Goal: Information Seeking & Learning: Find specific fact

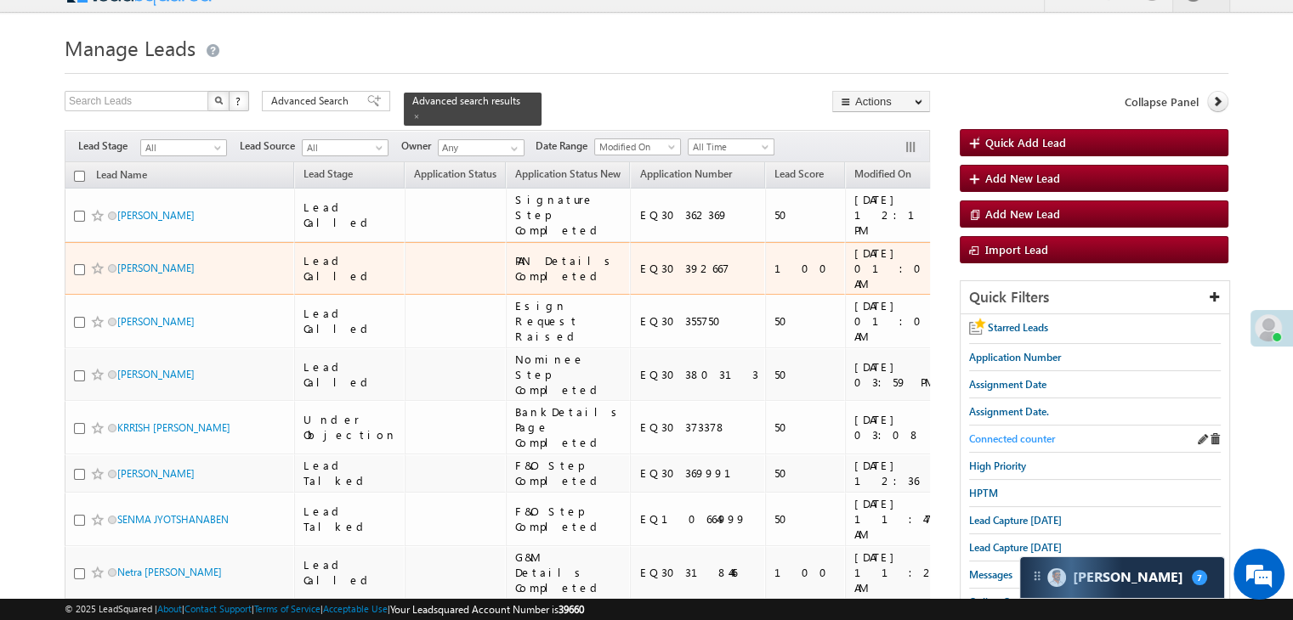
scroll to position [27, 0]
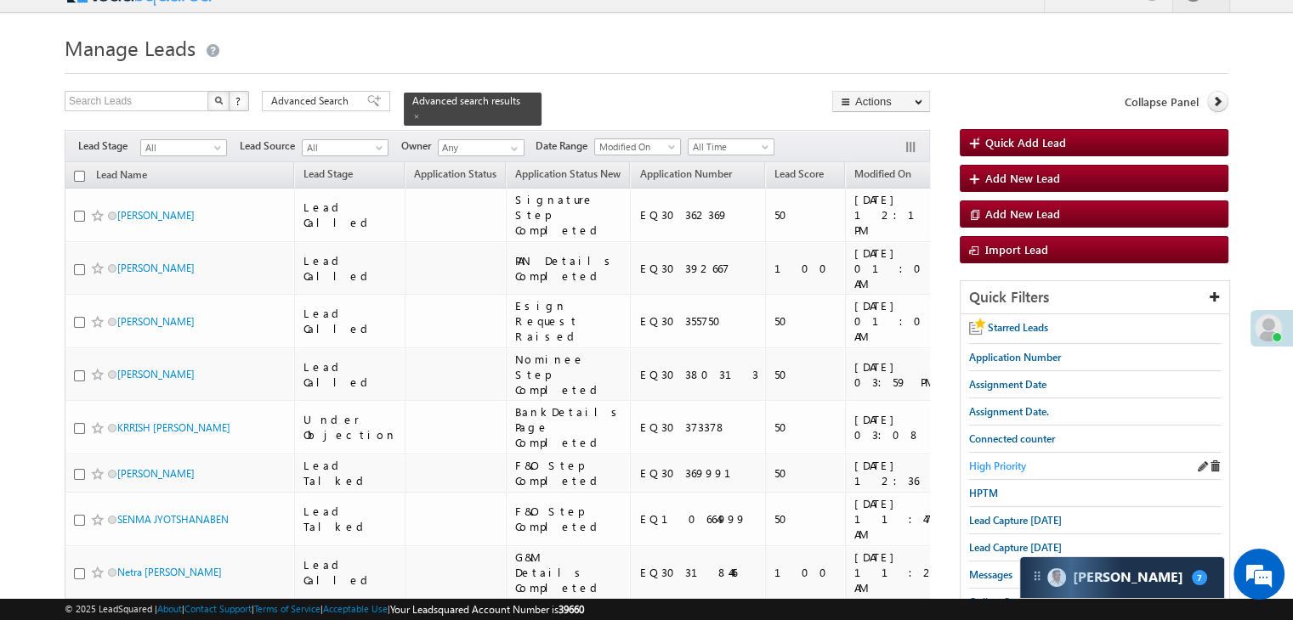
click at [1008, 463] on span "High Priority" at bounding box center [997, 466] width 57 height 13
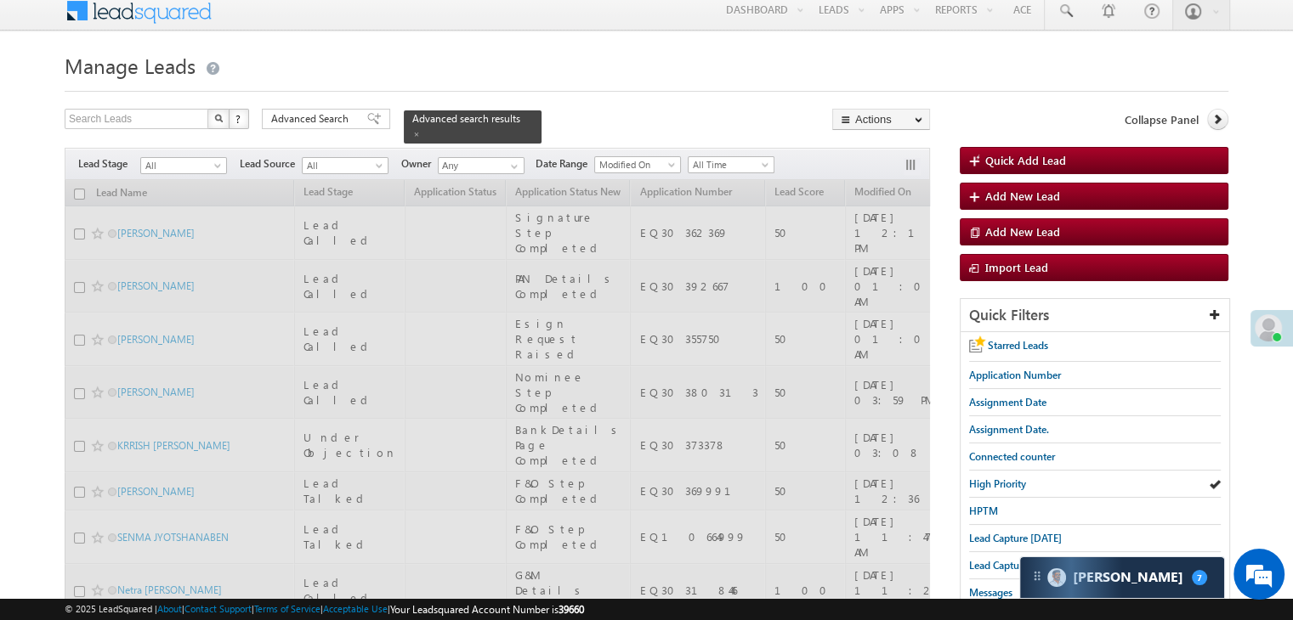
scroll to position [0, 0]
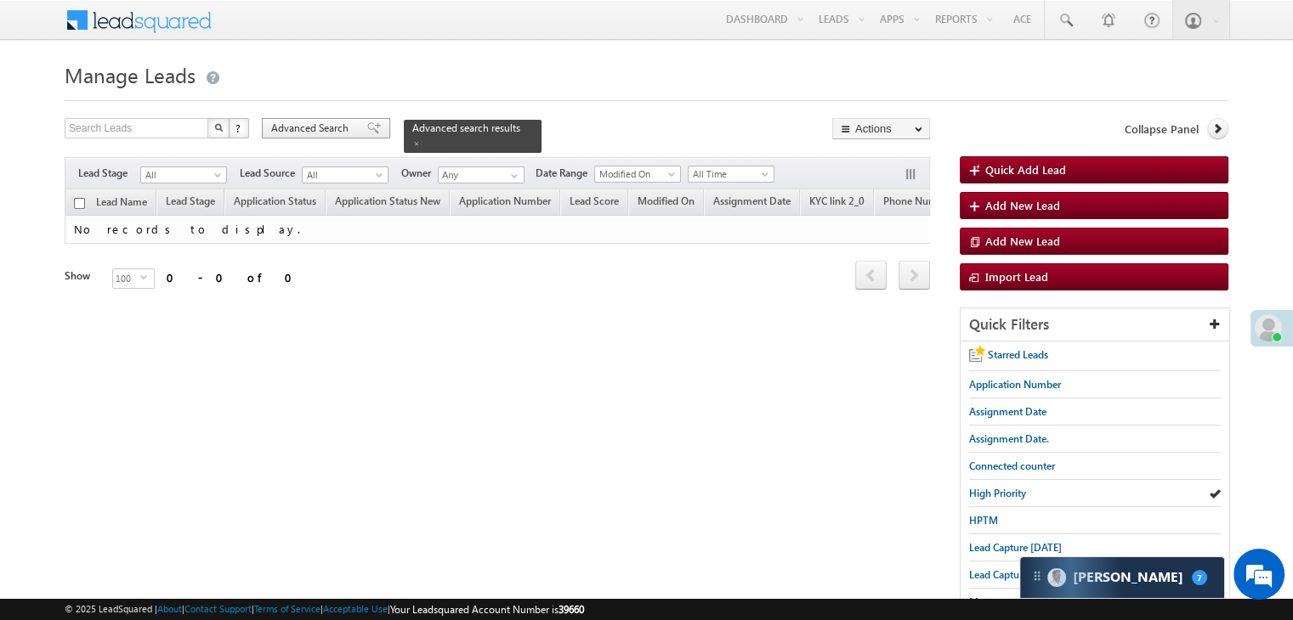
click at [332, 130] on span "Advanced Search" at bounding box center [312, 128] width 82 height 15
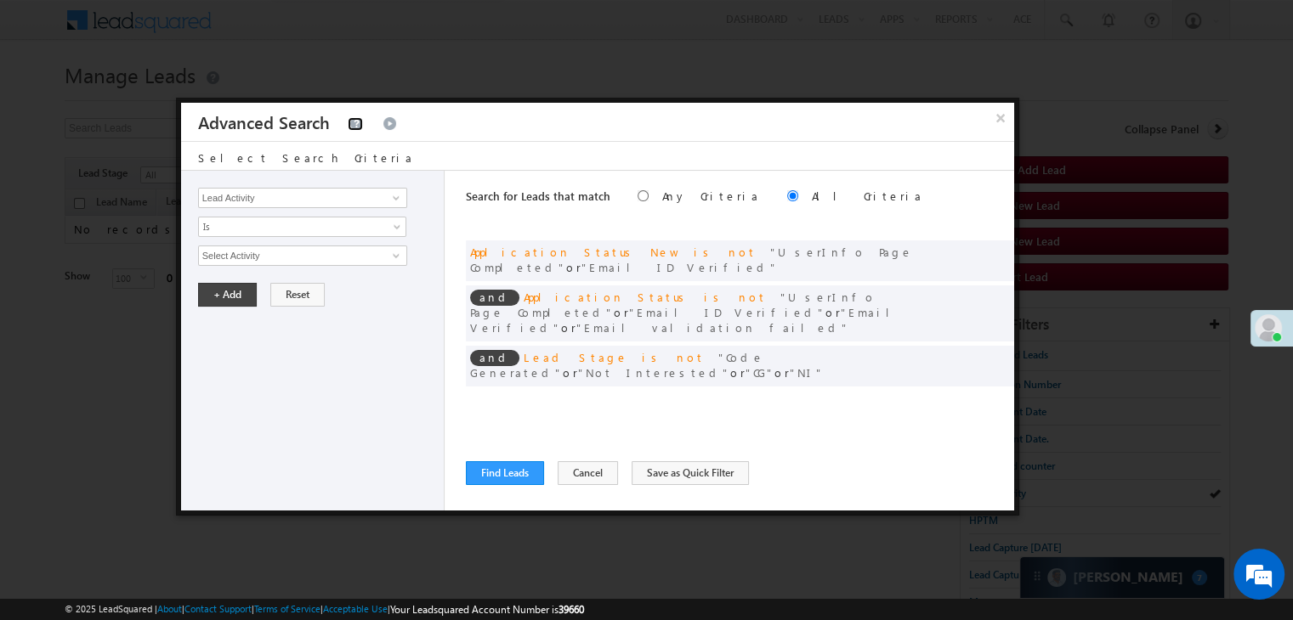
drag, startPoint x: 348, startPoint y: 129, endPoint x: 407, endPoint y: 161, distance: 66.9
click at [348, 129] on link at bounding box center [355, 124] width 15 height 14
click at [976, 395] on span at bounding box center [975, 401] width 12 height 12
click at [279, 280] on input "07/01/25" at bounding box center [247, 285] width 99 height 22
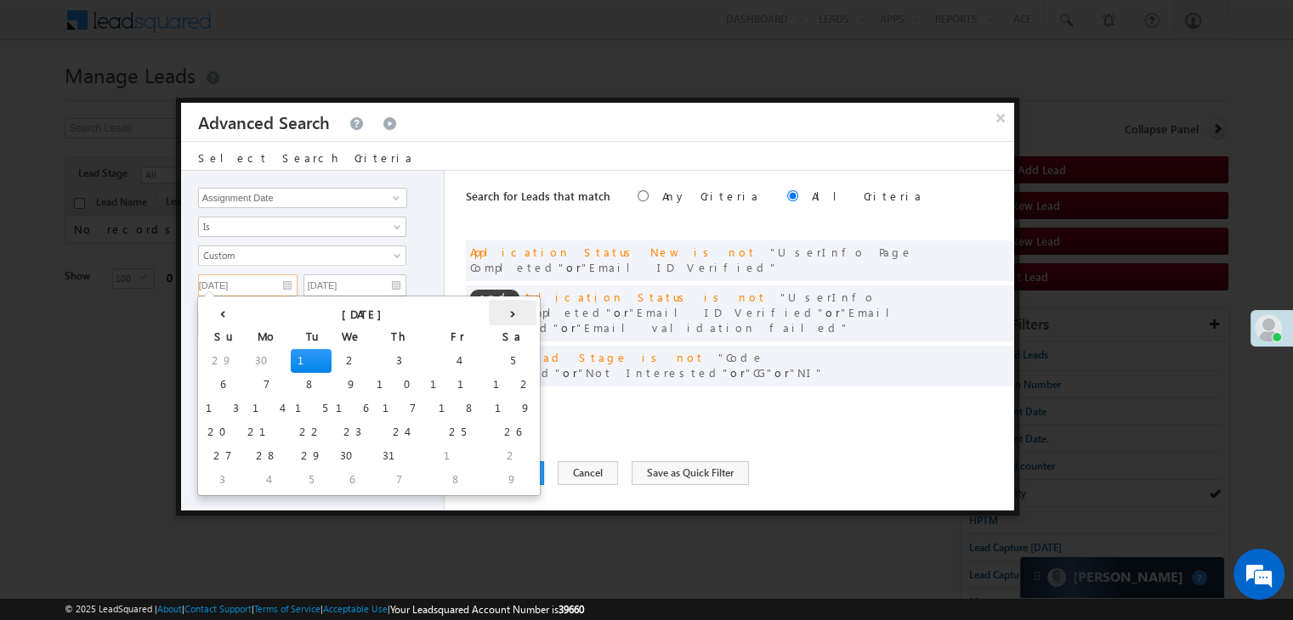
click at [489, 318] on th "›" at bounding box center [513, 312] width 48 height 25
click at [495, 318] on th "›" at bounding box center [515, 312] width 41 height 25
click at [290, 477] on td "7" at bounding box center [310, 480] width 41 height 24
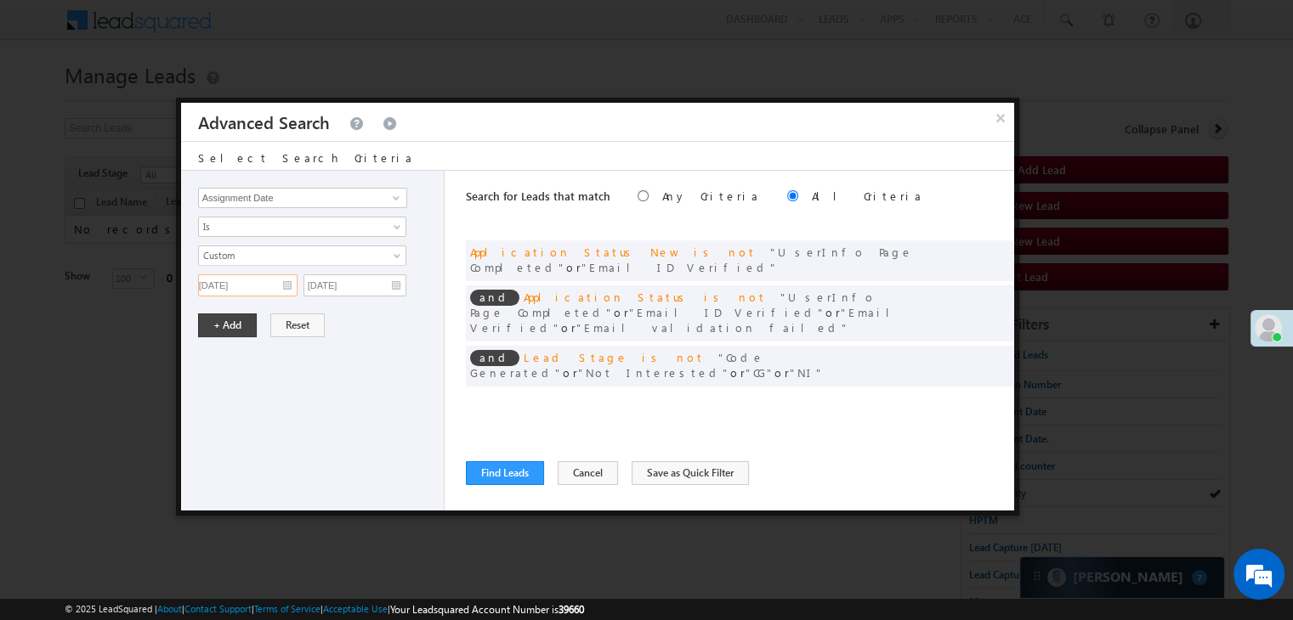
type input "10/07/25"
click at [391, 278] on input "07/01/25" at bounding box center [354, 285] width 103 height 22
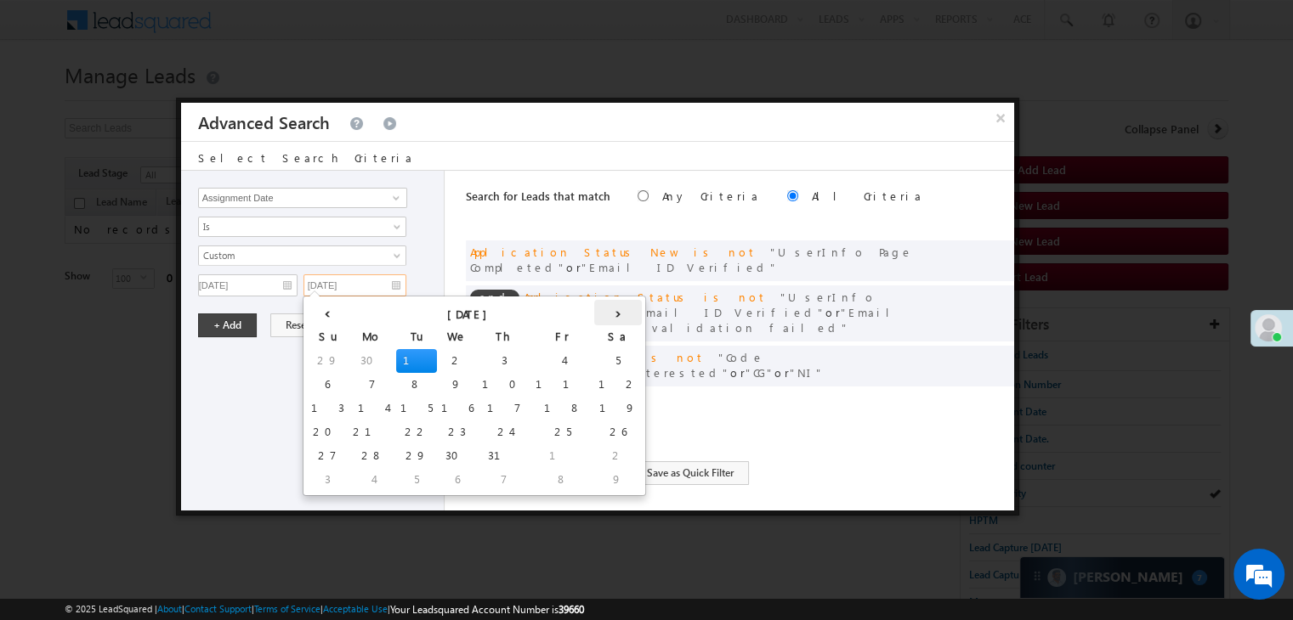
click at [594, 309] on th "›" at bounding box center [618, 312] width 48 height 25
click at [601, 309] on th "›" at bounding box center [621, 312] width 41 height 25
click at [490, 474] on td "9" at bounding box center [521, 480] width 63 height 24
type input "10/09/25"
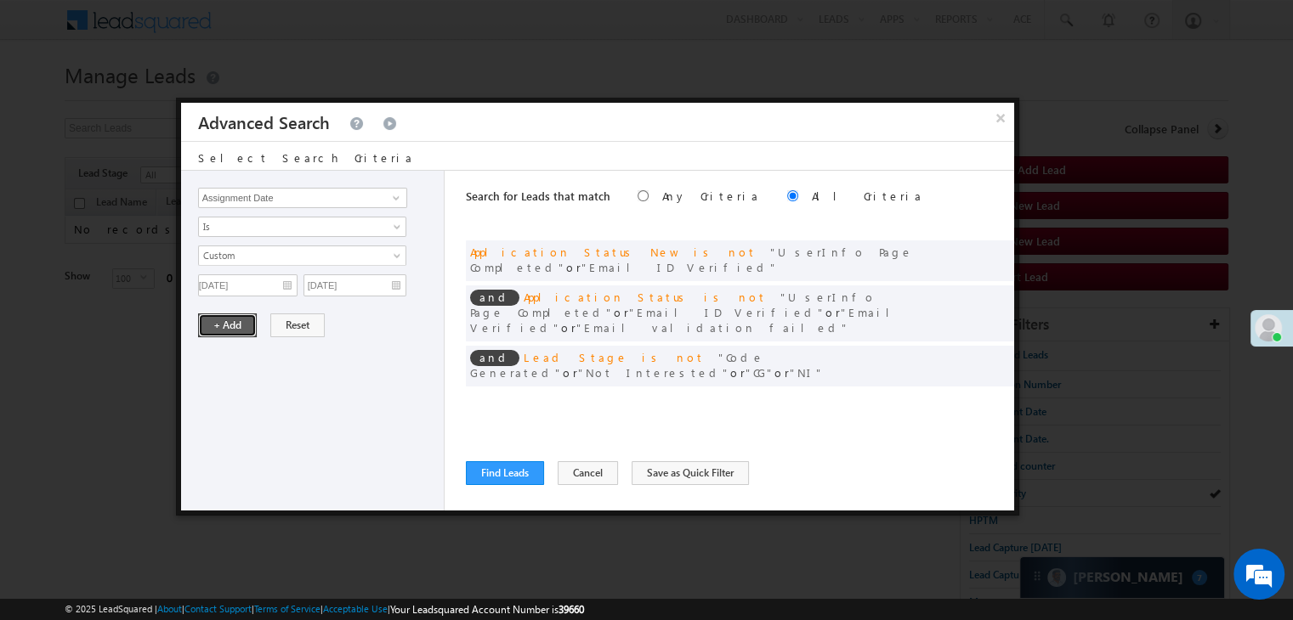
click at [230, 317] on button "+ Add" at bounding box center [227, 326] width 59 height 24
click at [496, 473] on button "Find Leads" at bounding box center [505, 473] width 78 height 24
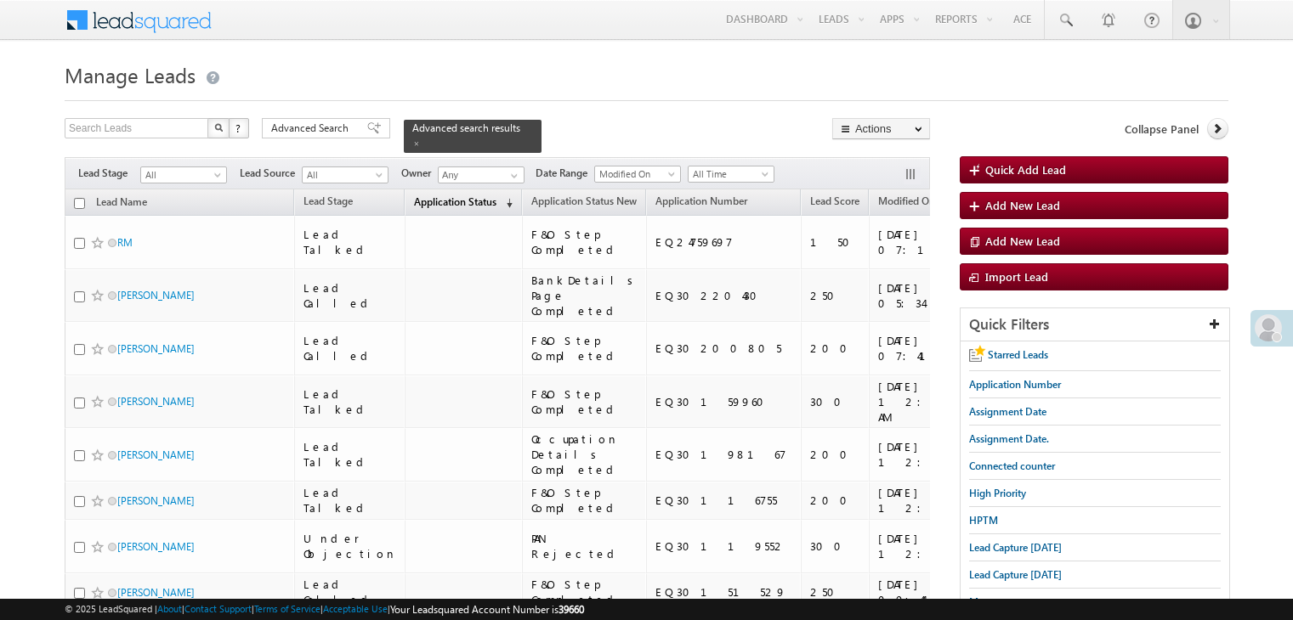
click at [449, 195] on span "Application Status" at bounding box center [455, 201] width 82 height 13
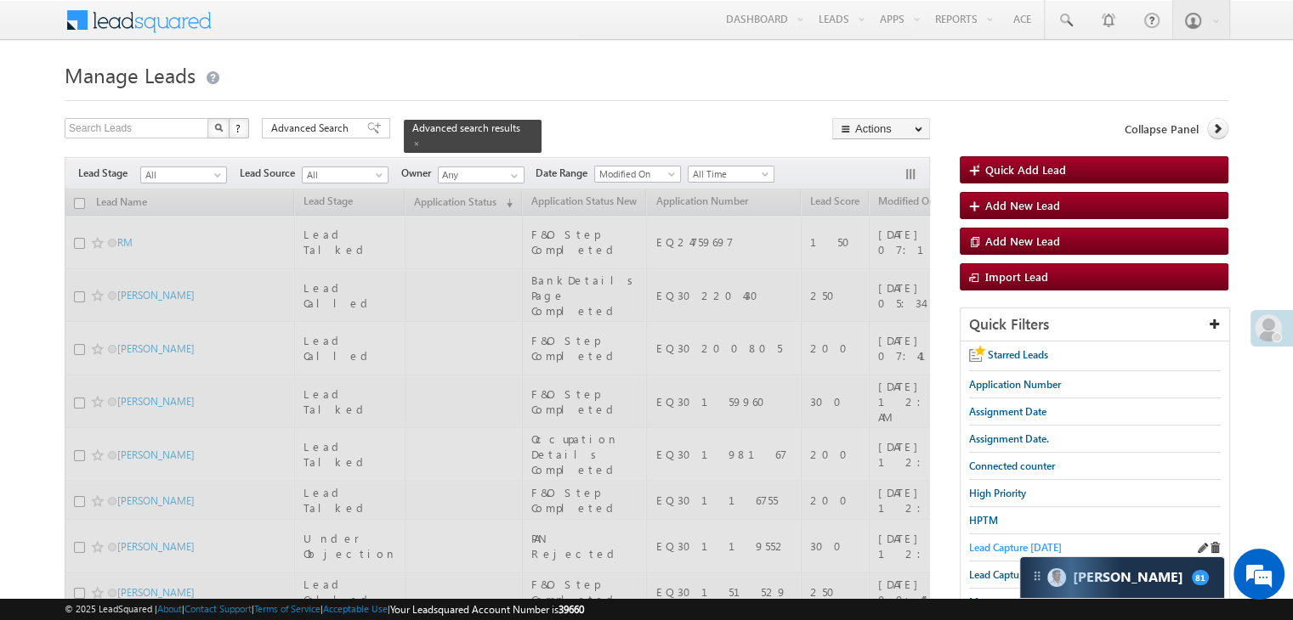
click at [1012, 541] on span "Lead Capture today" at bounding box center [1015, 547] width 93 height 13
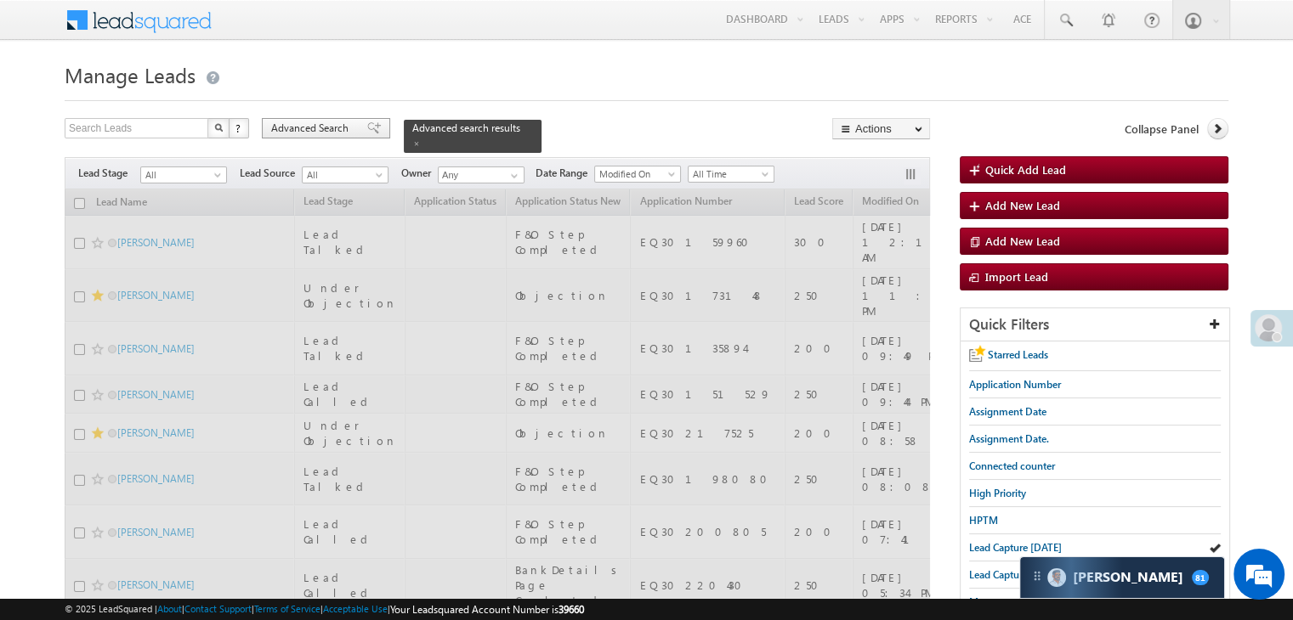
click at [367, 127] on span at bounding box center [374, 128] width 14 height 12
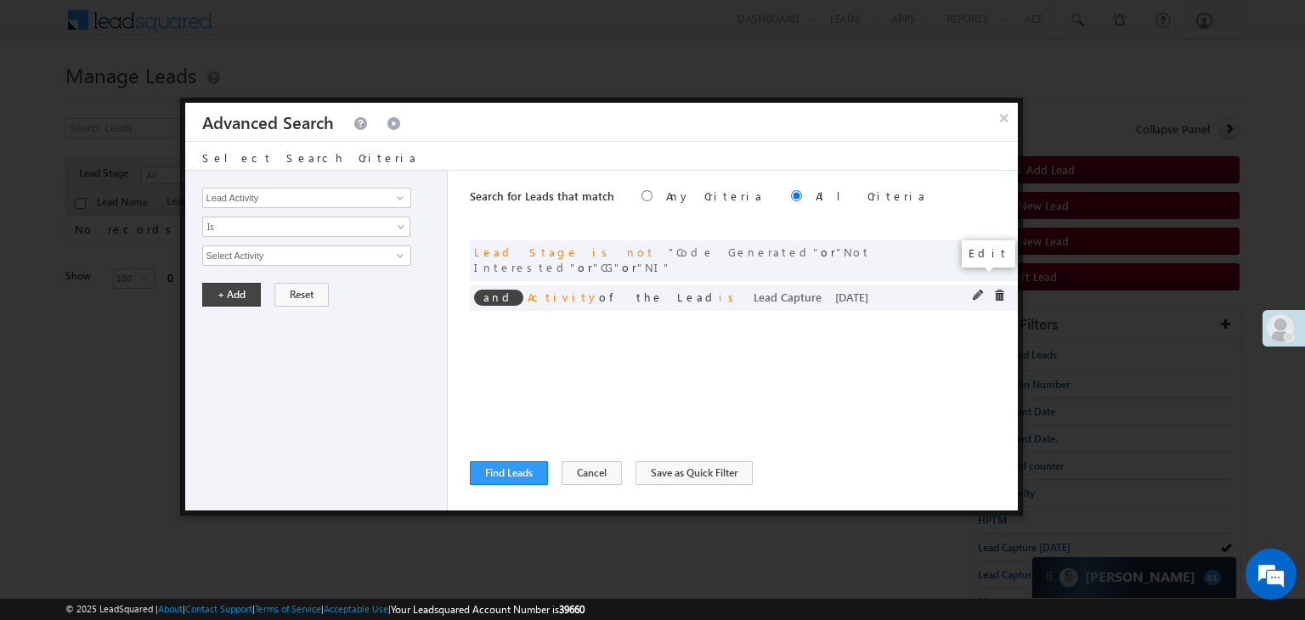
click at [979, 290] on span at bounding box center [979, 296] width 12 height 12
click at [277, 307] on span "[DATE]" at bounding box center [295, 313] width 184 height 15
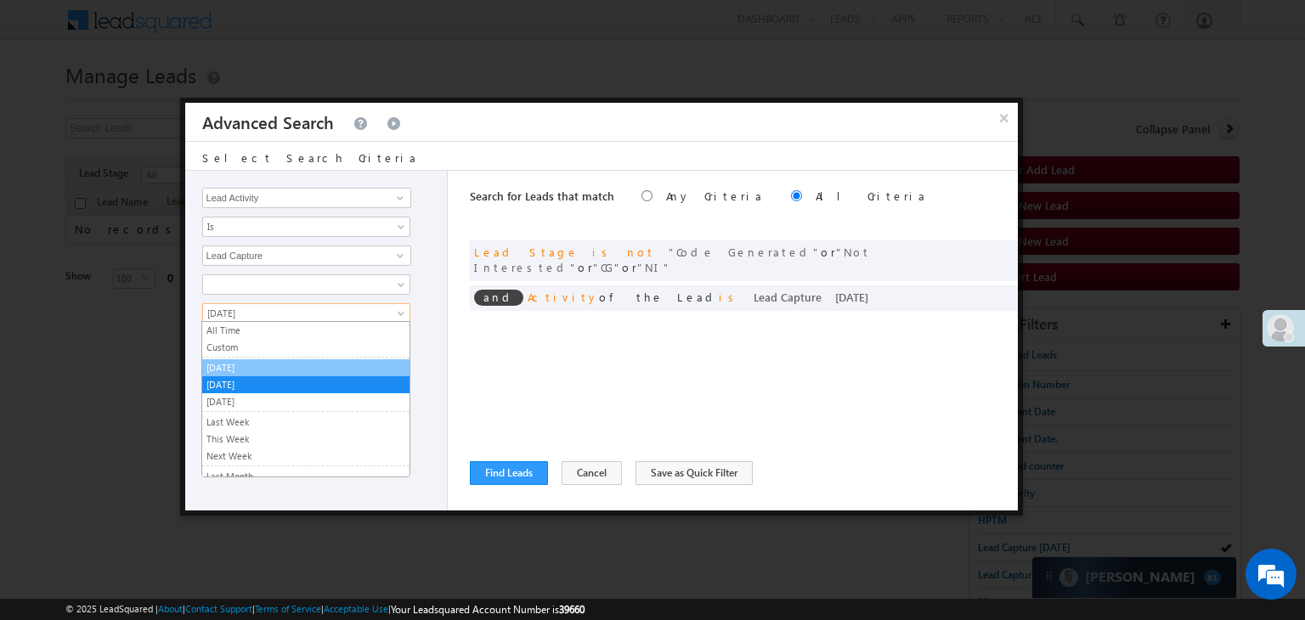
click at [250, 350] on link "Custom" at bounding box center [305, 347] width 207 height 15
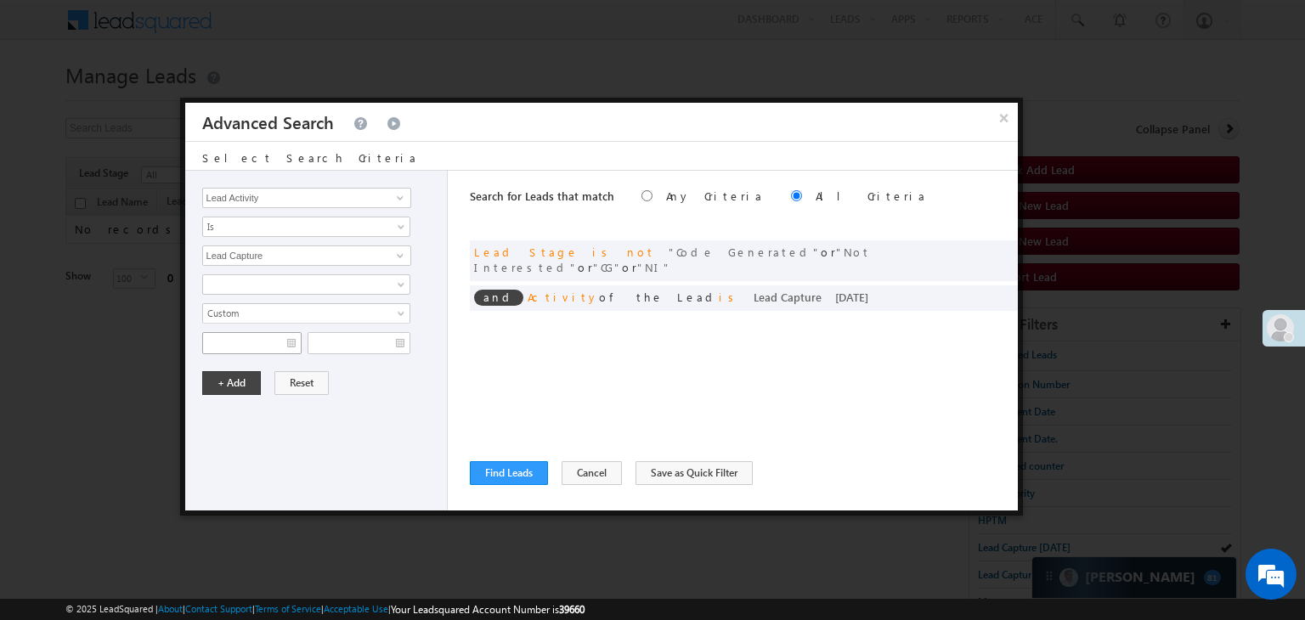
click at [262, 331] on span "All Time Custom Yesterday Today Tomorrow Last Week This Week Next Week Last Mon…" at bounding box center [306, 324] width 208 height 40
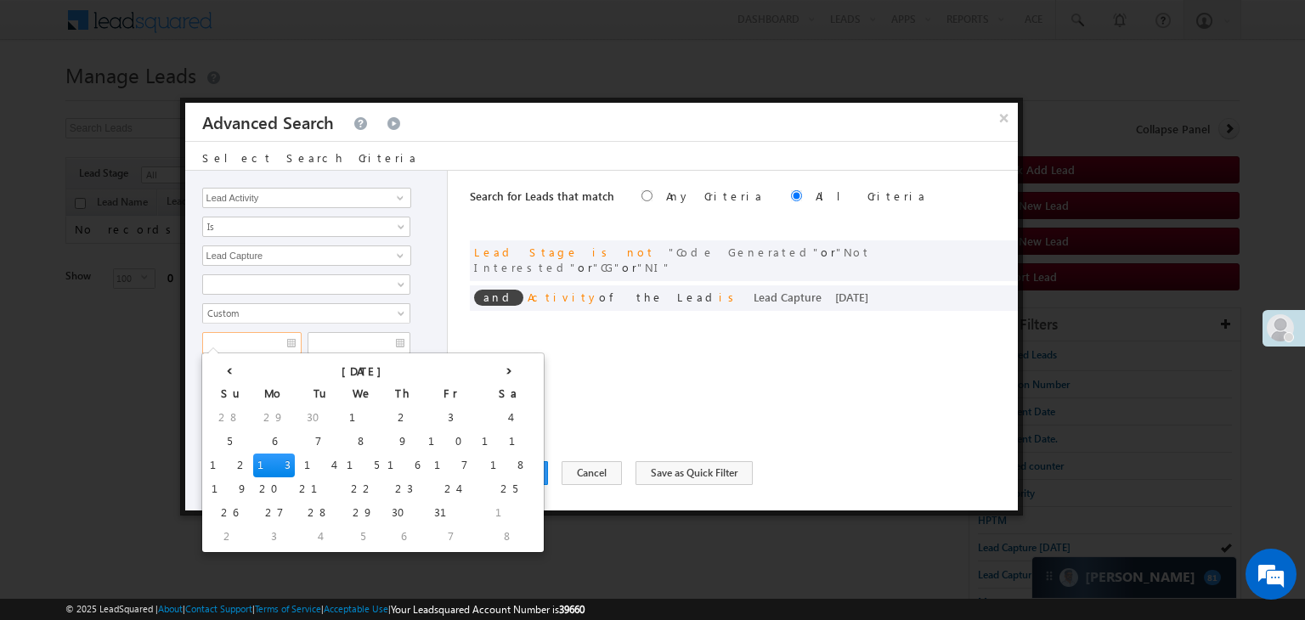
click at [269, 338] on input "text" at bounding box center [251, 343] width 99 height 22
click at [424, 436] on td "10" at bounding box center [451, 442] width 54 height 24
type input "[DATE]"
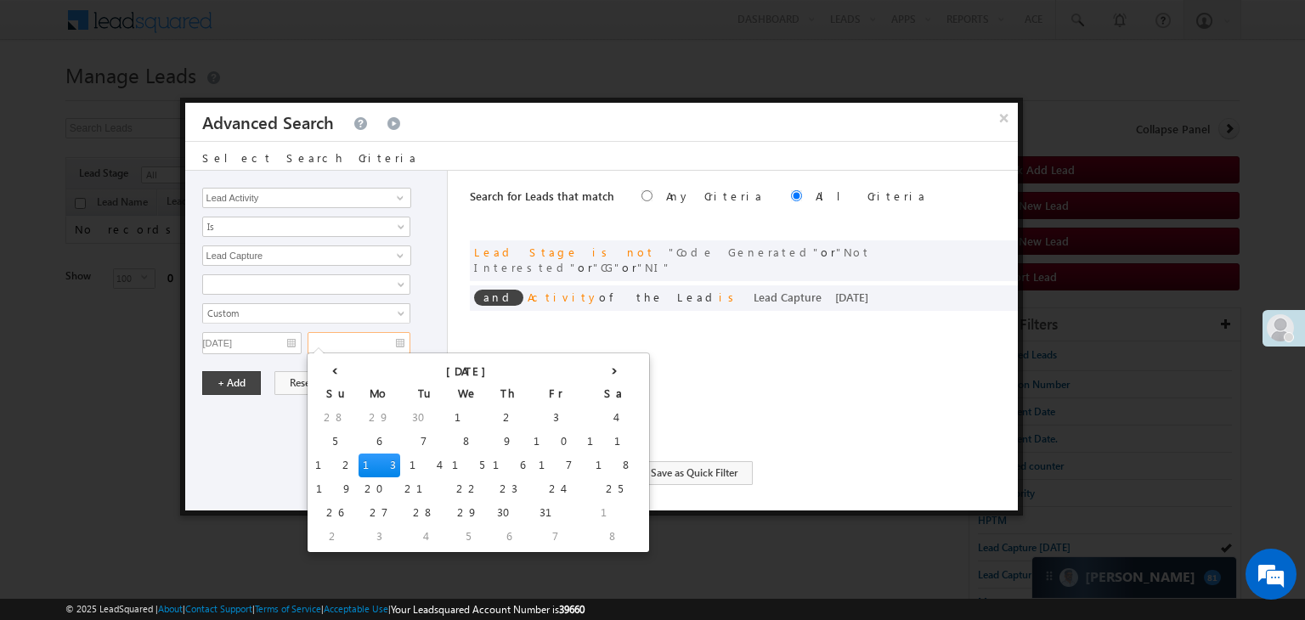
click at [380, 344] on input "text" at bounding box center [359, 343] width 103 height 22
click at [359, 463] on td "13" at bounding box center [380, 466] width 42 height 24
type input "10/13/25"
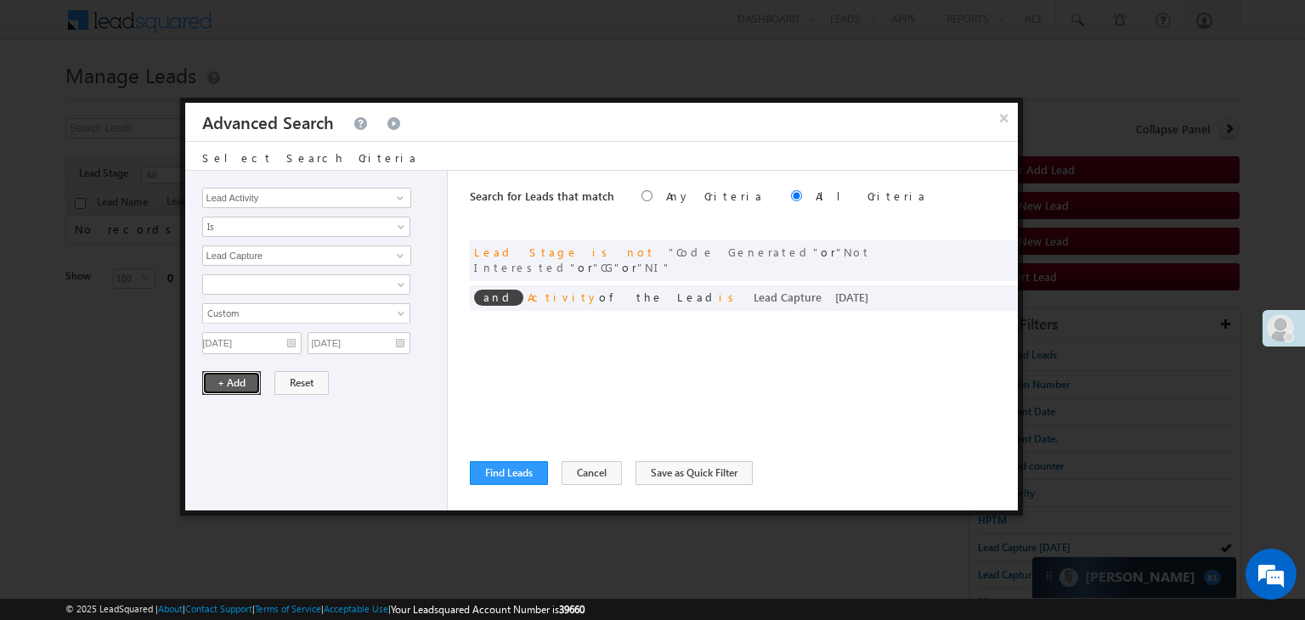
click at [234, 382] on button "+ Add" at bounding box center [231, 383] width 59 height 24
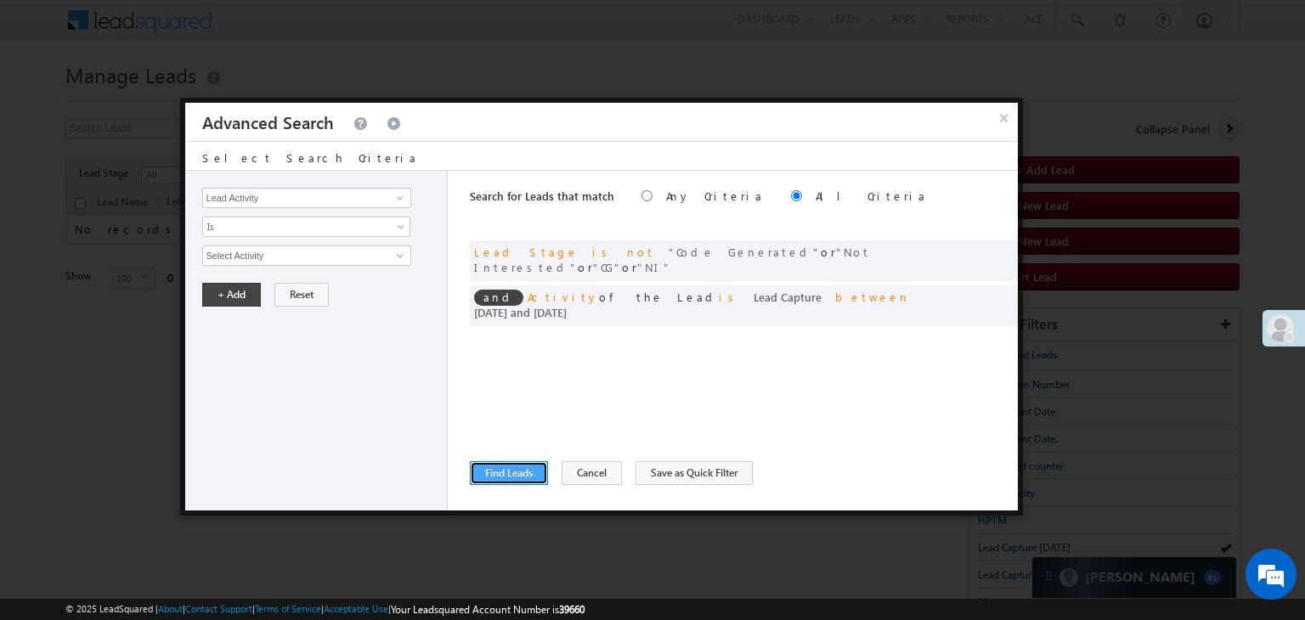
click at [470, 466] on button "Find Leads" at bounding box center [509, 473] width 78 height 24
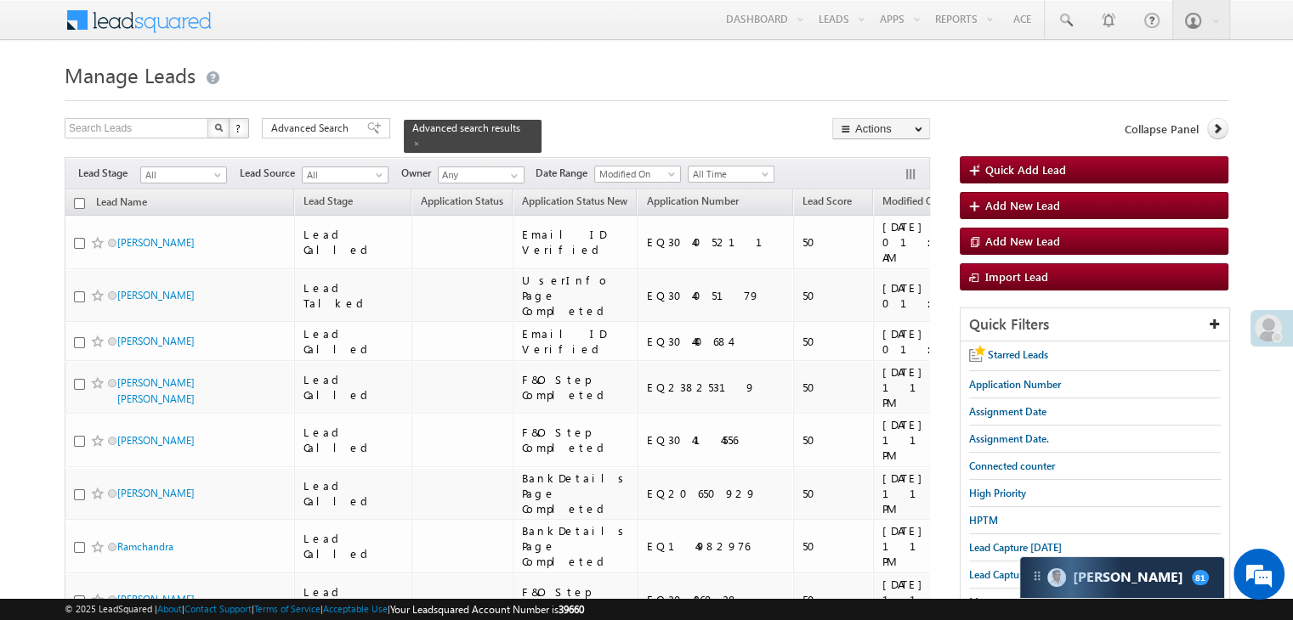
click at [1013, 197] on span "Assignment Date" at bounding box center [1051, 201] width 77 height 13
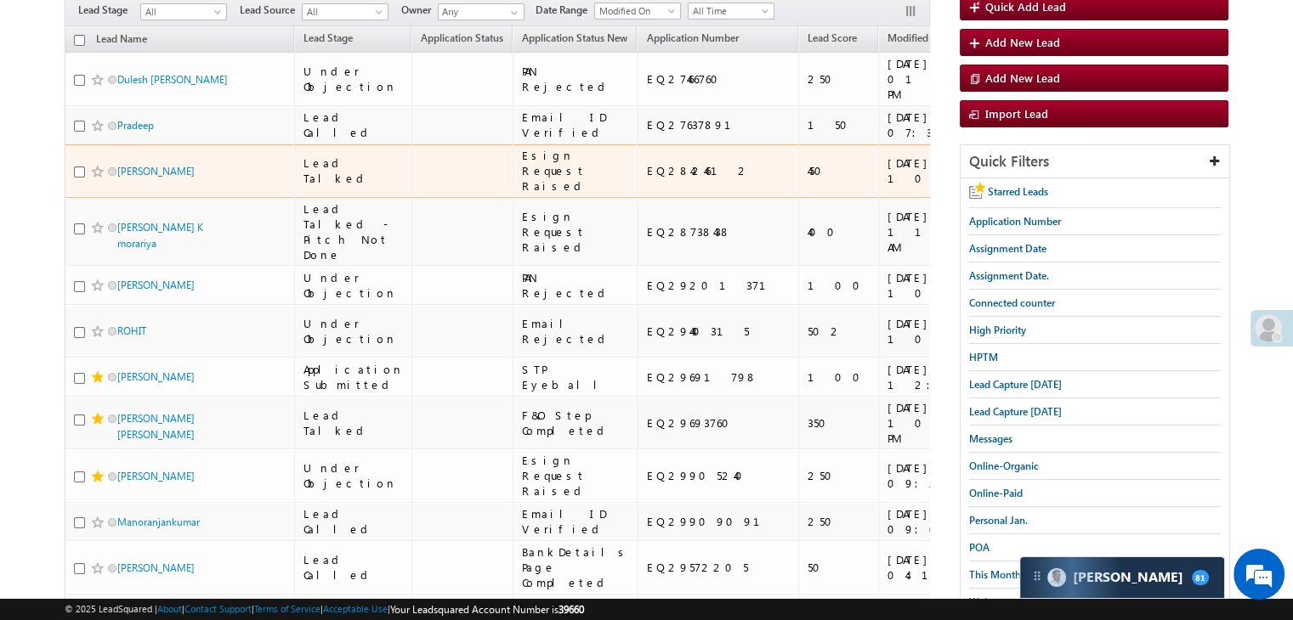
scroll to position [170, 0]
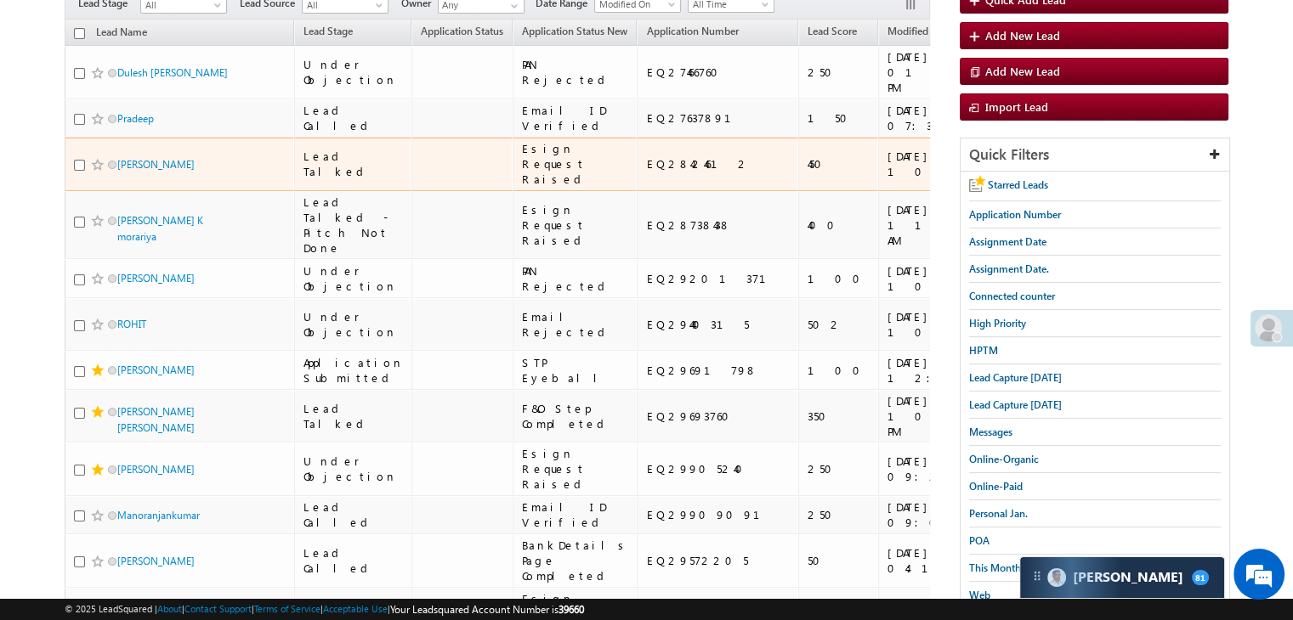
click at [647, 172] on div "EQ28424612" at bounding box center [718, 163] width 144 height 15
copy div "EQ28424612"
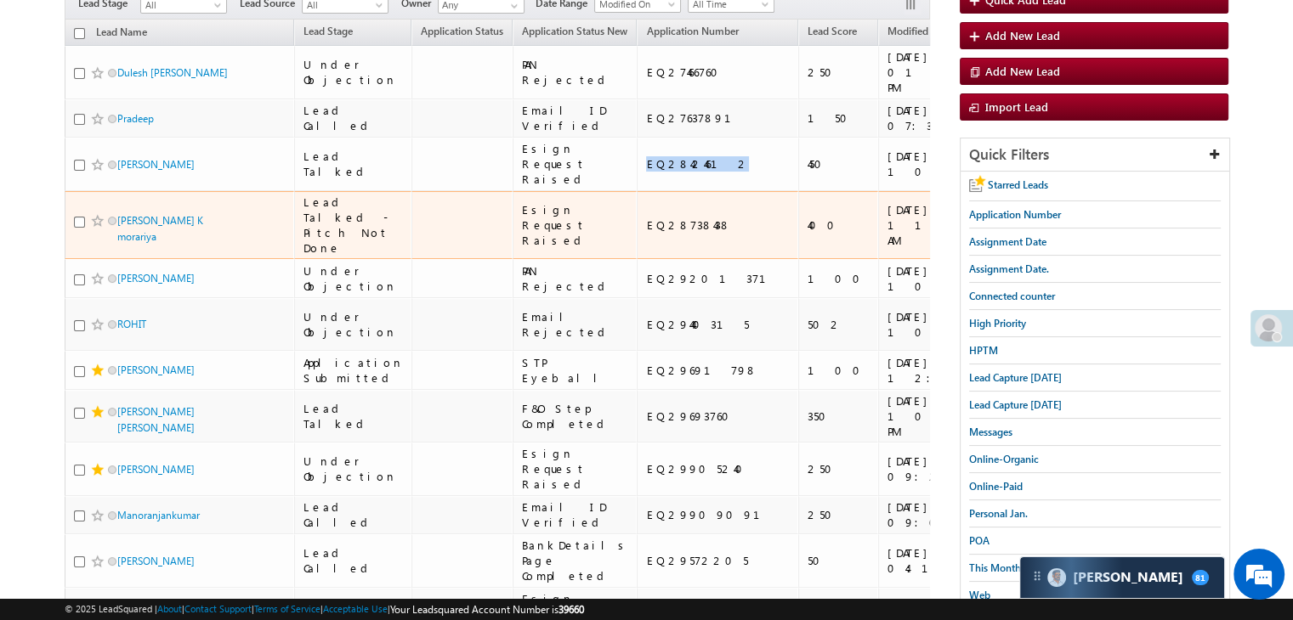
click at [646, 233] on div "EQ28738438" at bounding box center [718, 225] width 144 height 15
copy div "EQ28738438"
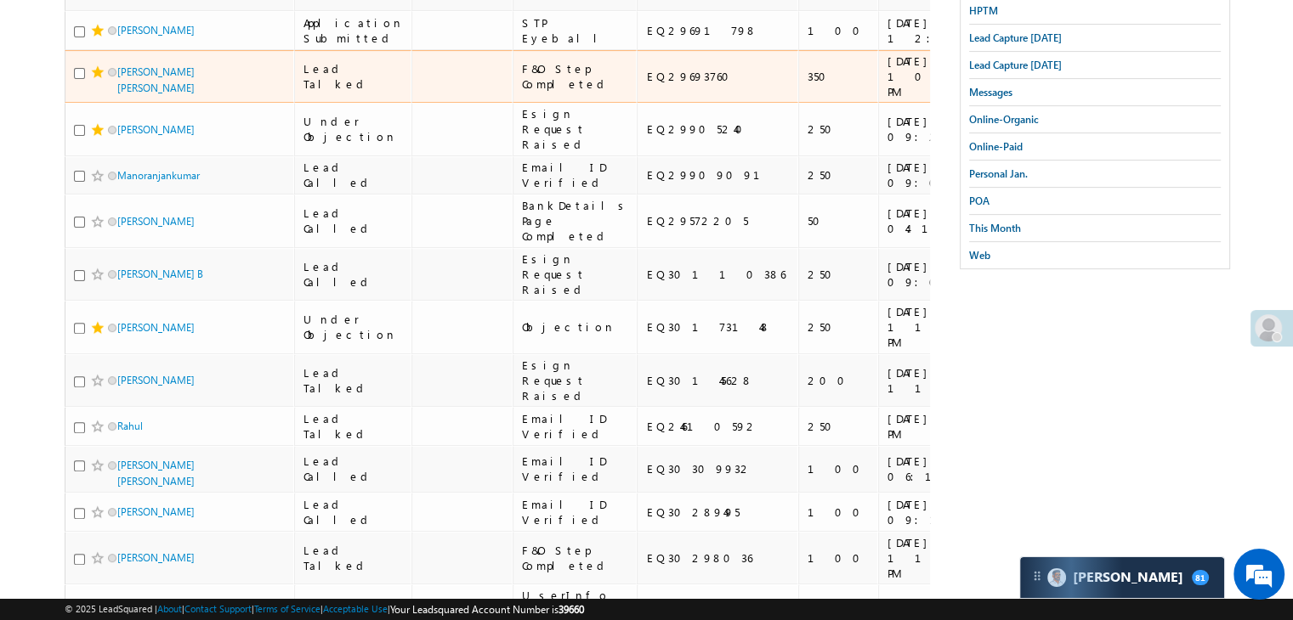
scroll to position [595, 0]
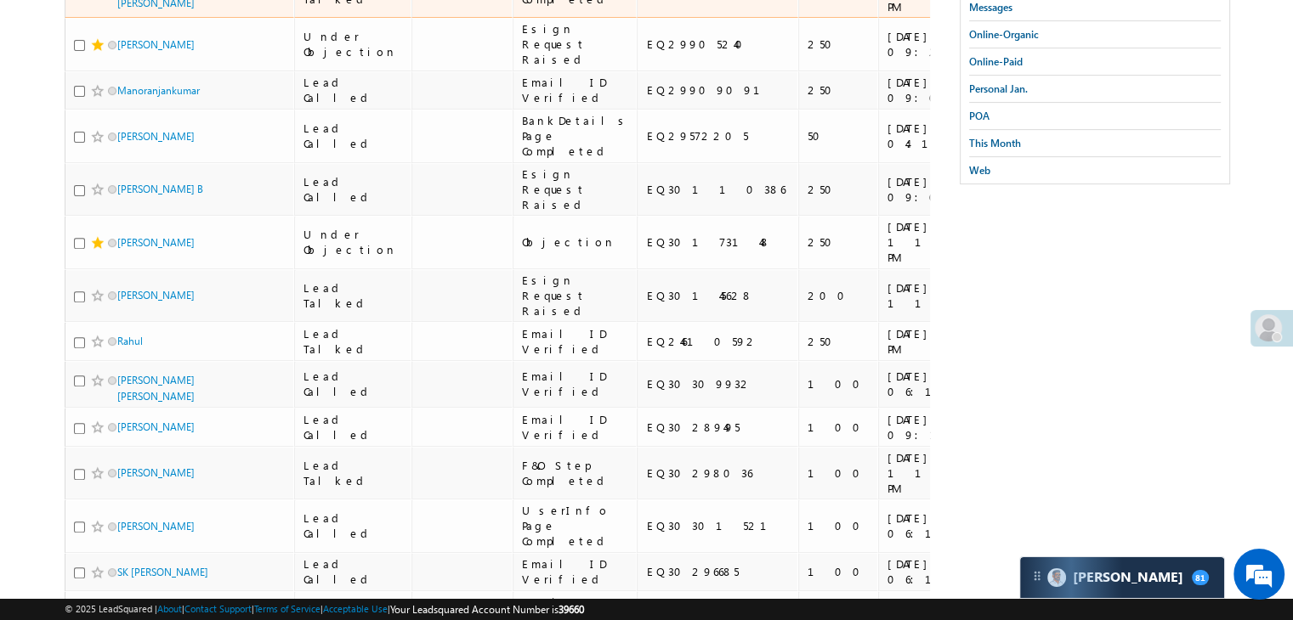
copy div "EQ29693760"
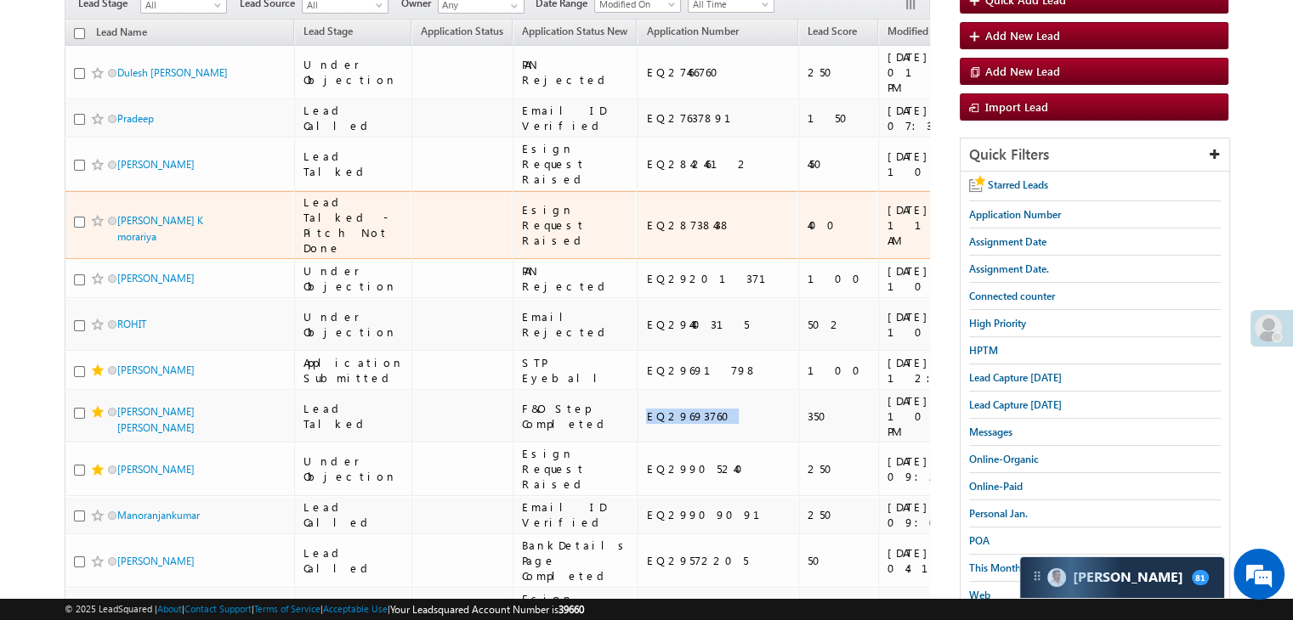
scroll to position [0, 0]
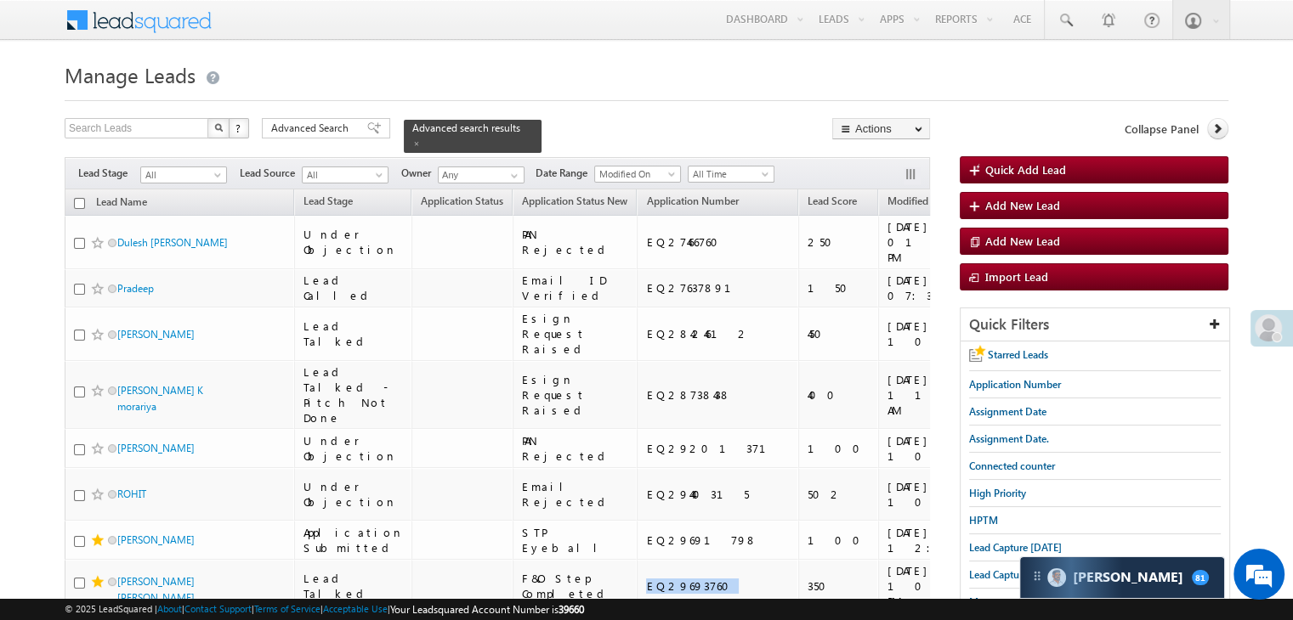
drag, startPoint x: 367, startPoint y: 128, endPoint x: 919, endPoint y: 305, distance: 579.2
click at [367, 128] on span at bounding box center [374, 128] width 14 height 12
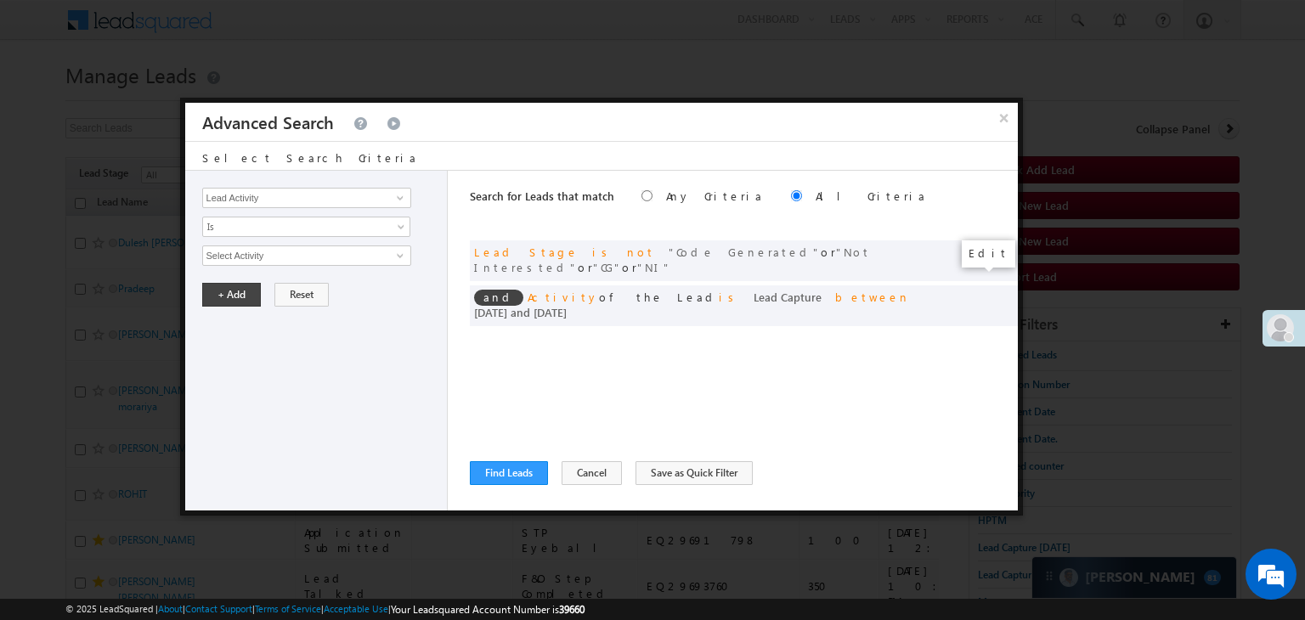
click at [0, 0] on span at bounding box center [0, 0] width 0 height 0
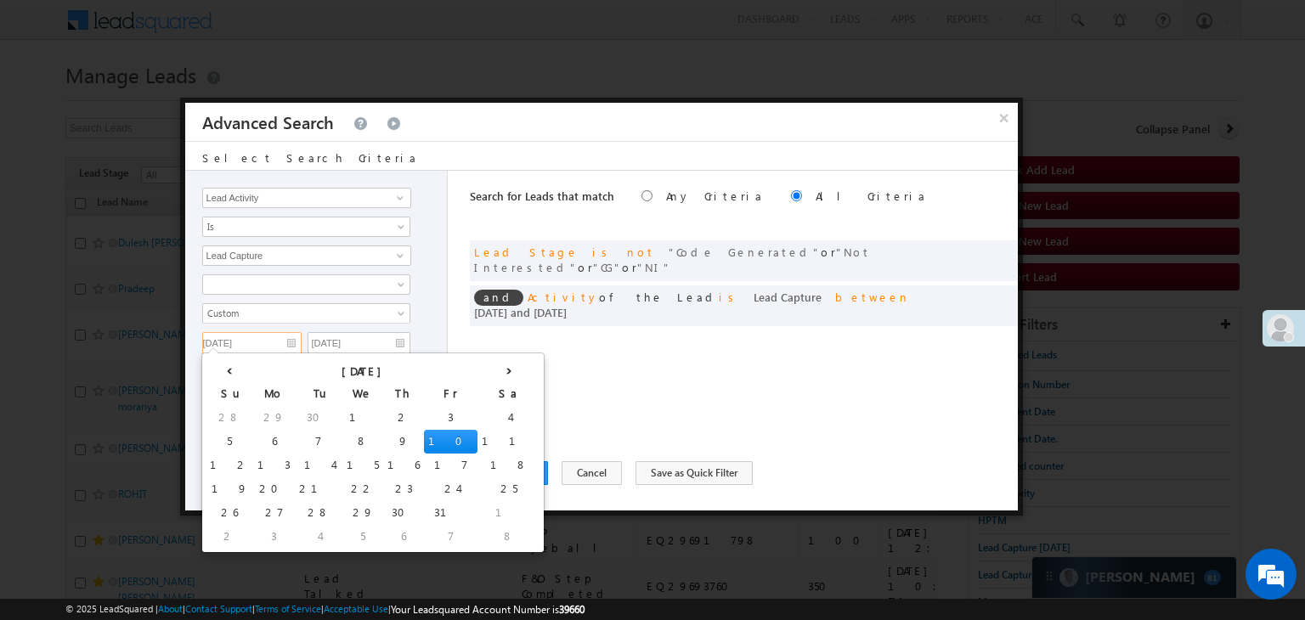
click at [278, 332] on input "[DATE]" at bounding box center [251, 343] width 99 height 22
click at [342, 445] on td "8" at bounding box center [362, 442] width 41 height 24
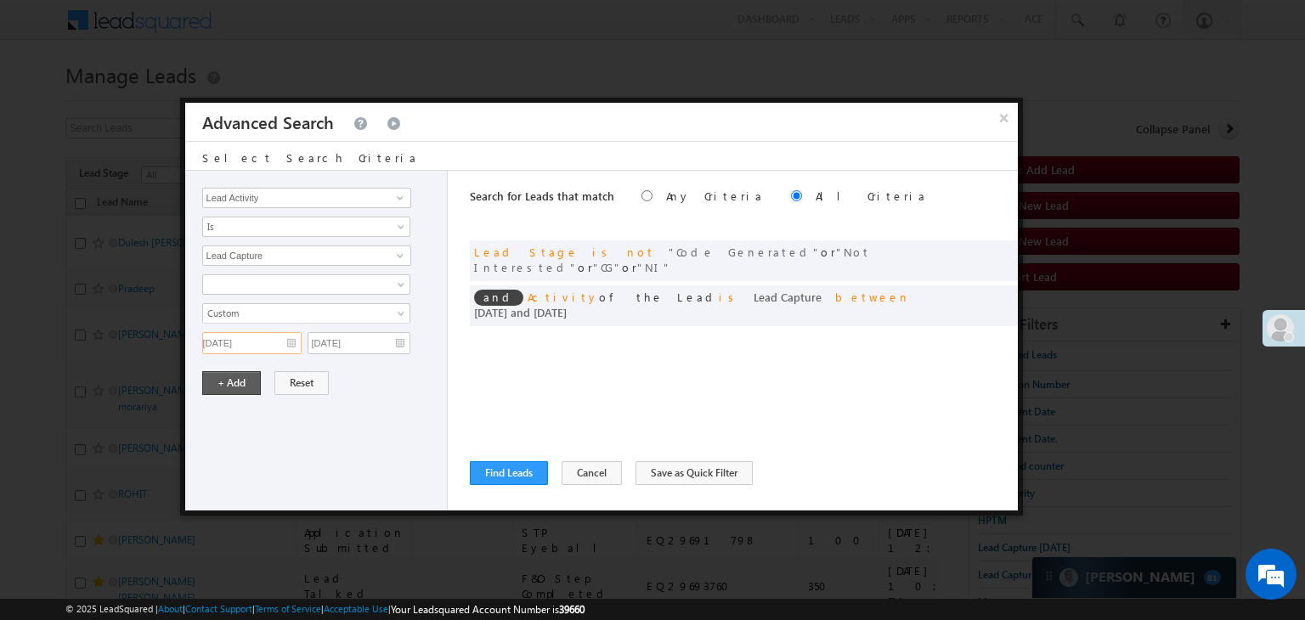
type input "[DATE]"
click at [234, 376] on button "+ Add" at bounding box center [231, 383] width 59 height 24
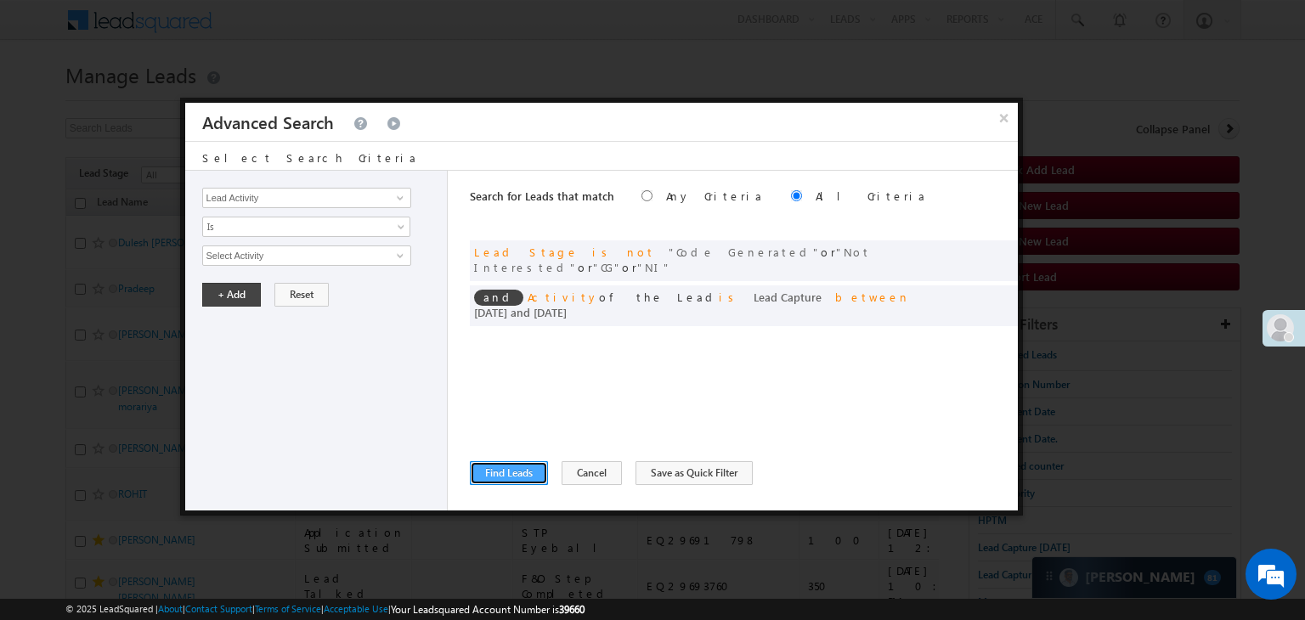
click at [501, 468] on button "Find Leads" at bounding box center [509, 473] width 78 height 24
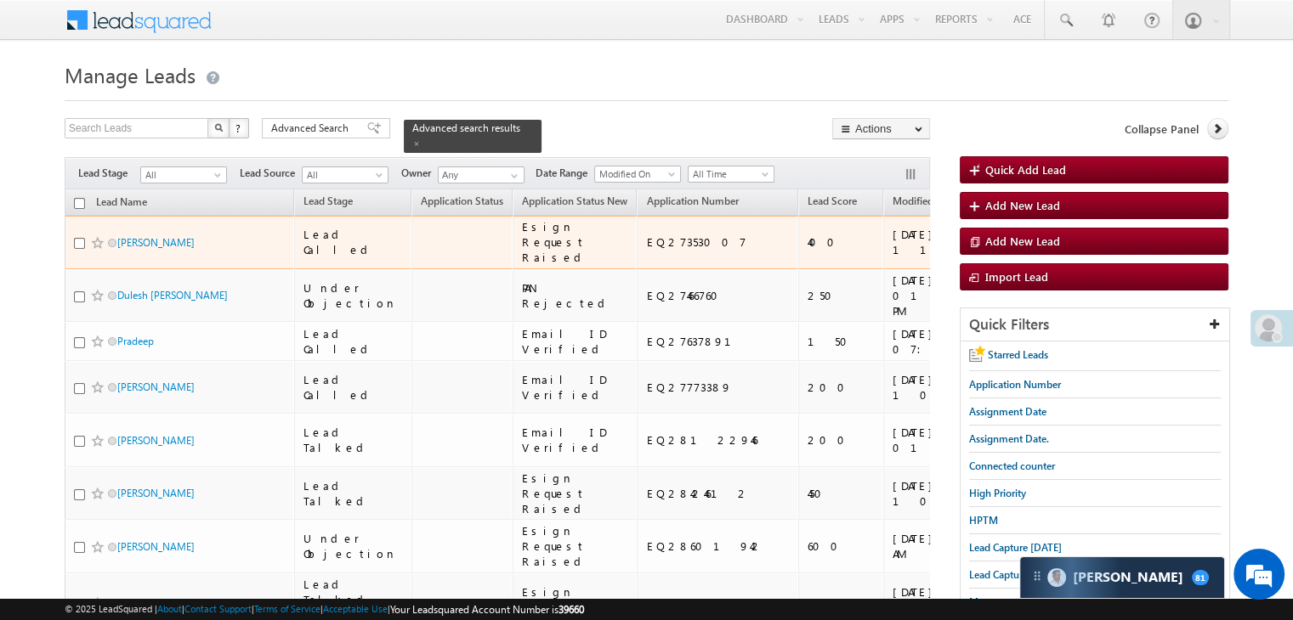
click at [646, 250] on div "EQ27353007" at bounding box center [718, 242] width 144 height 15
copy div "EQ27353007"
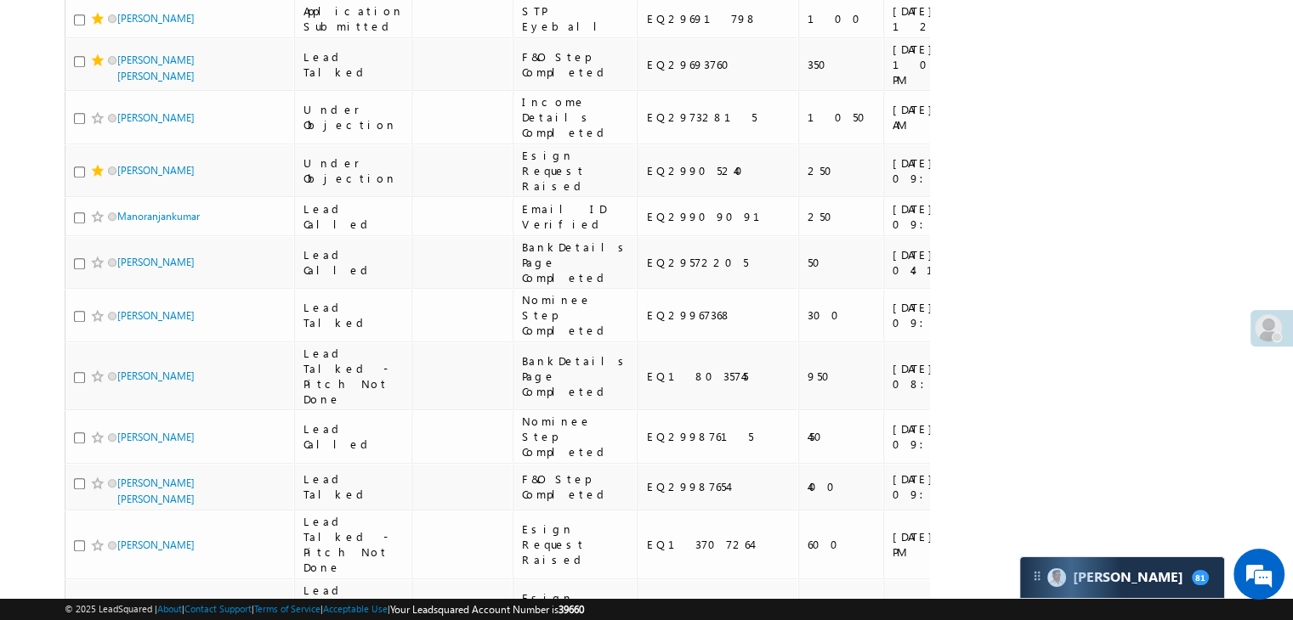
scroll to position [850, 0]
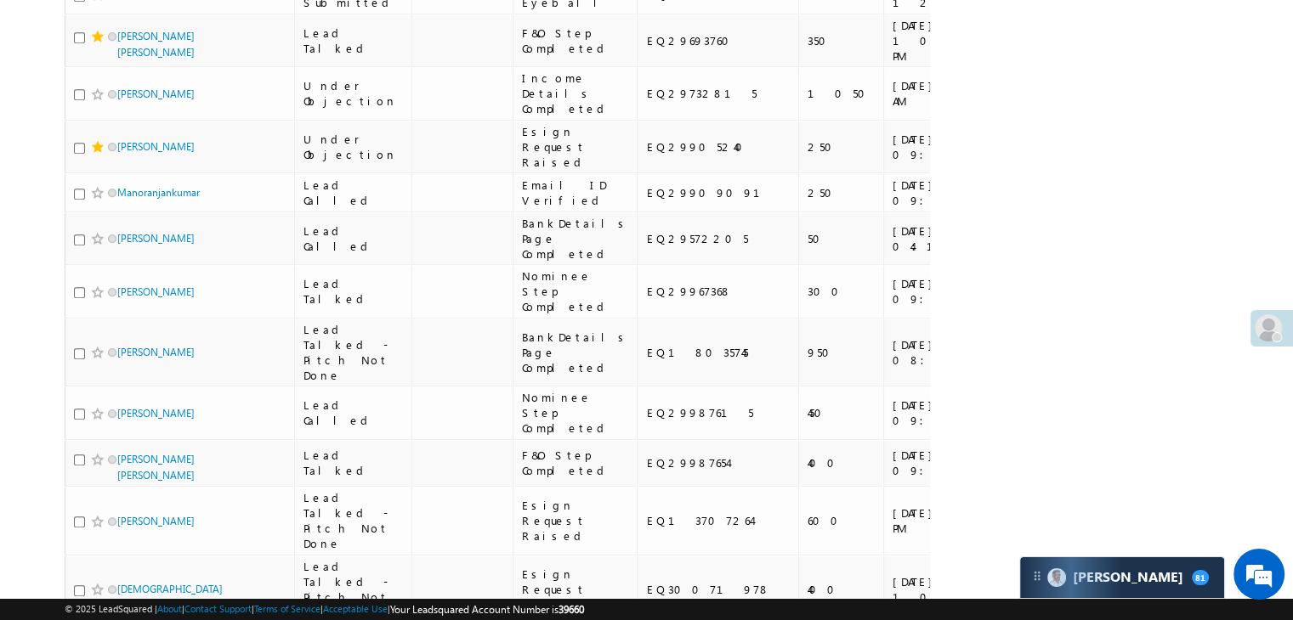
copy div "EQ29083290"
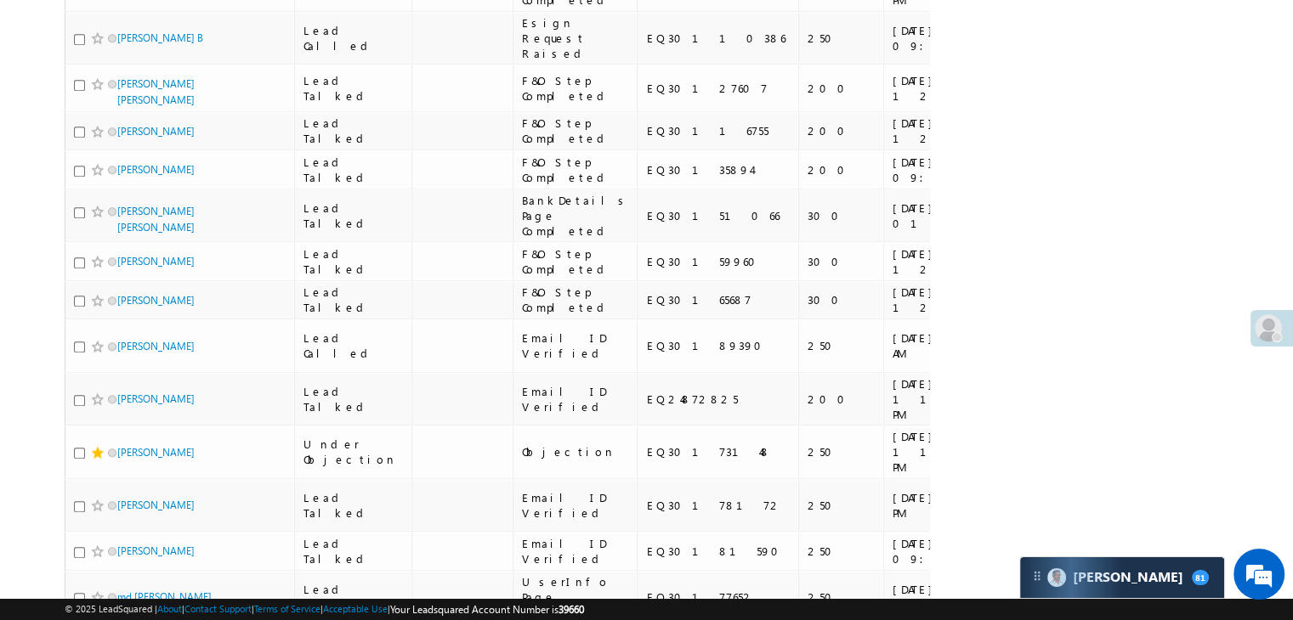
scroll to position [1615, 0]
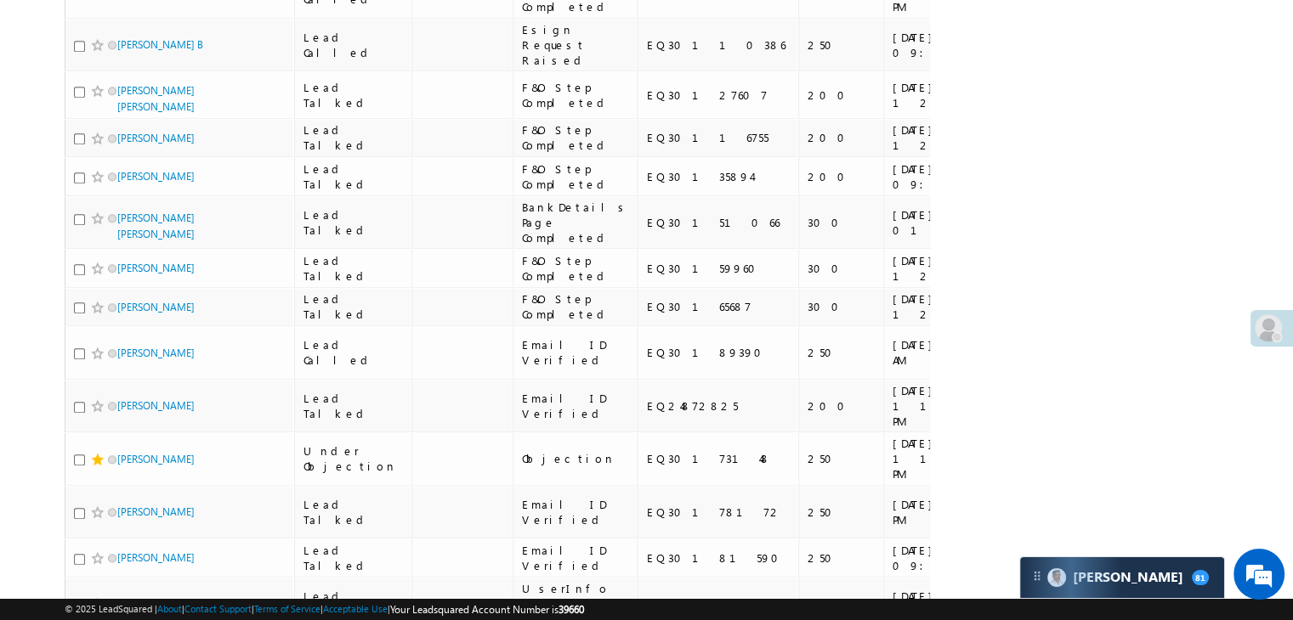
copy div "EQ29905240"
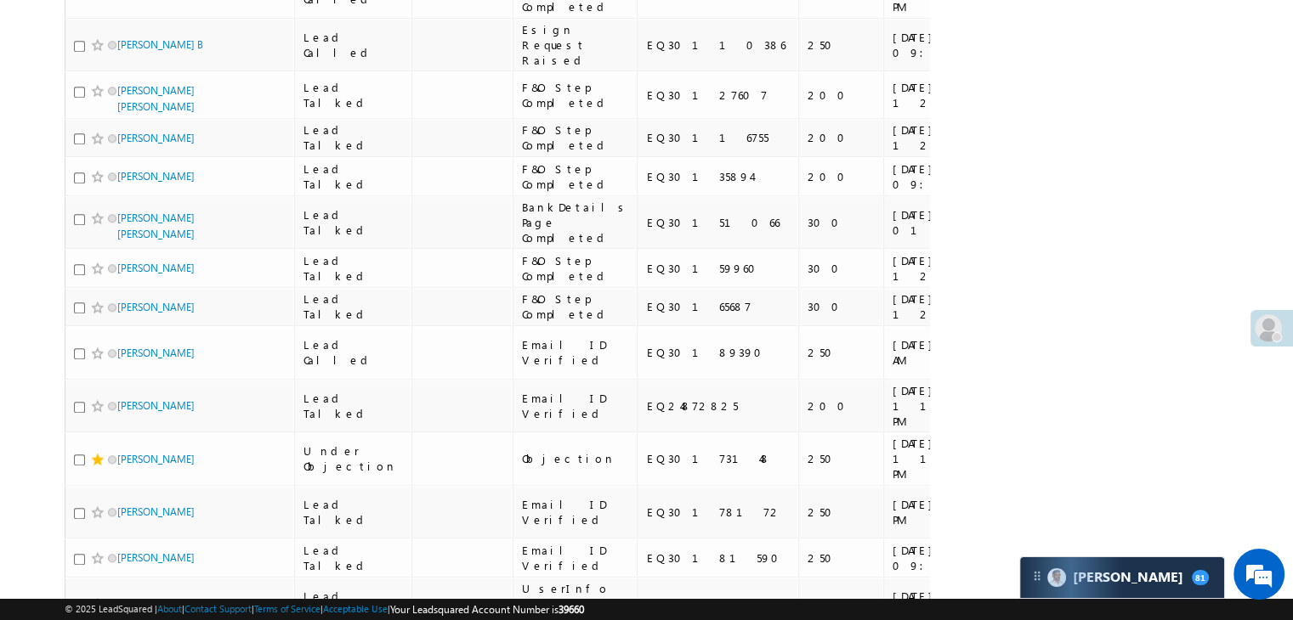
copy div "EQ29572205"
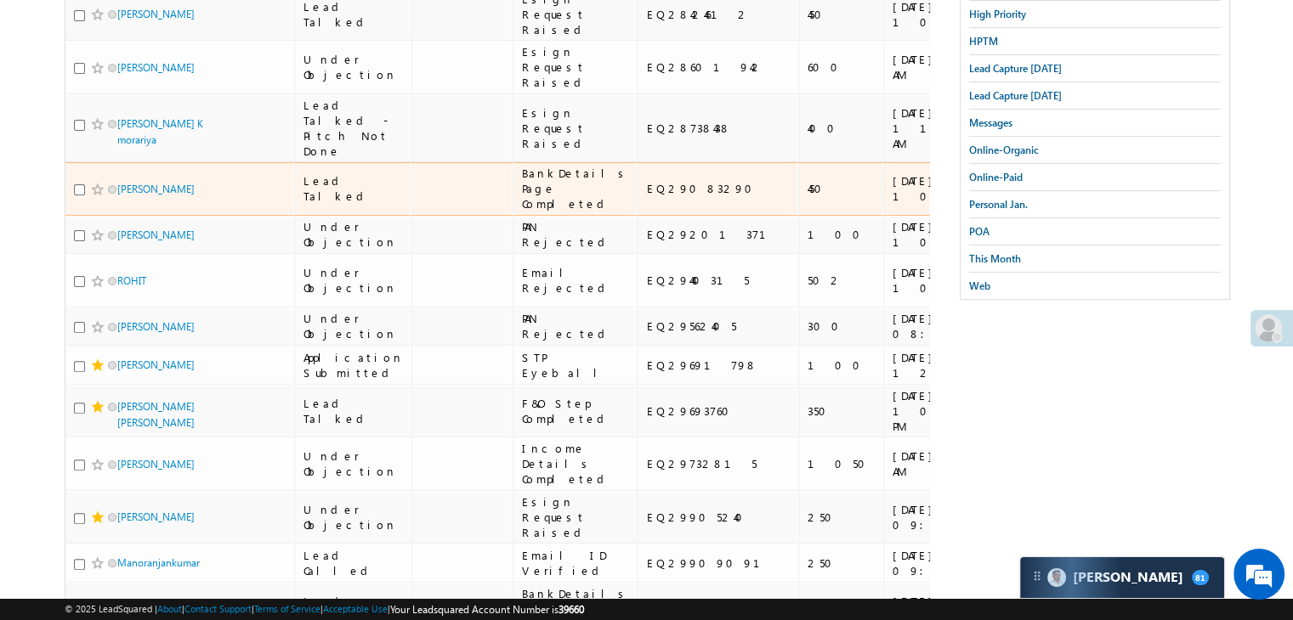
scroll to position [0, 0]
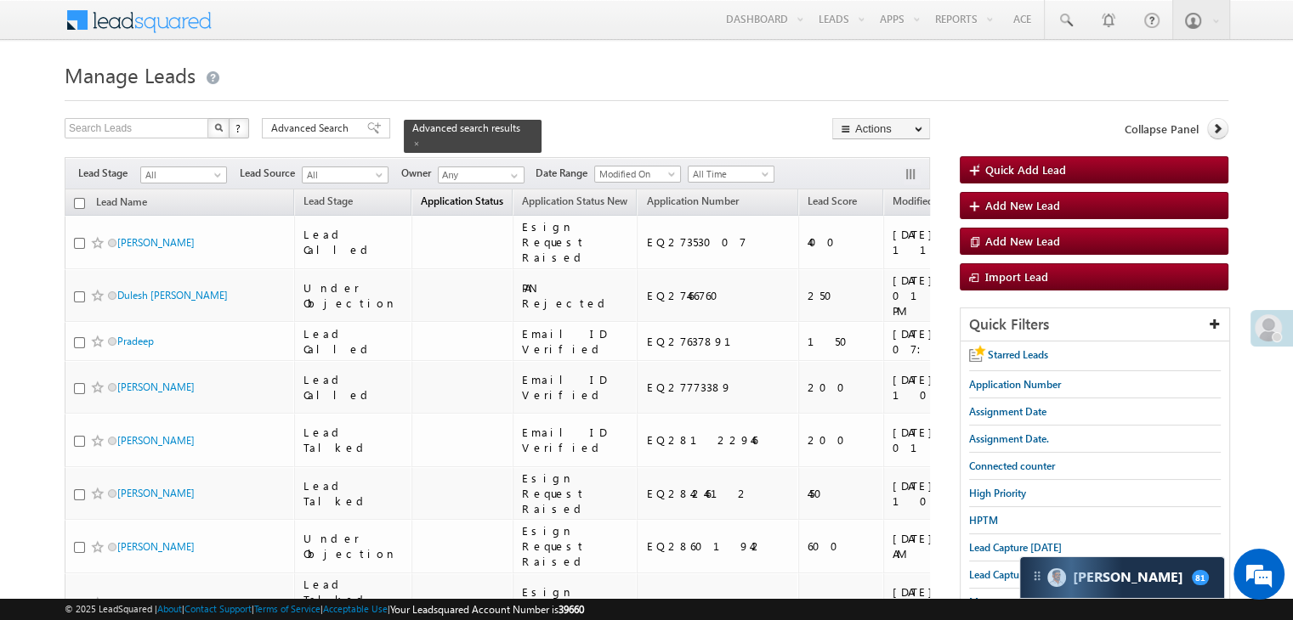
click at [422, 195] on span "Application Status" at bounding box center [462, 201] width 82 height 13
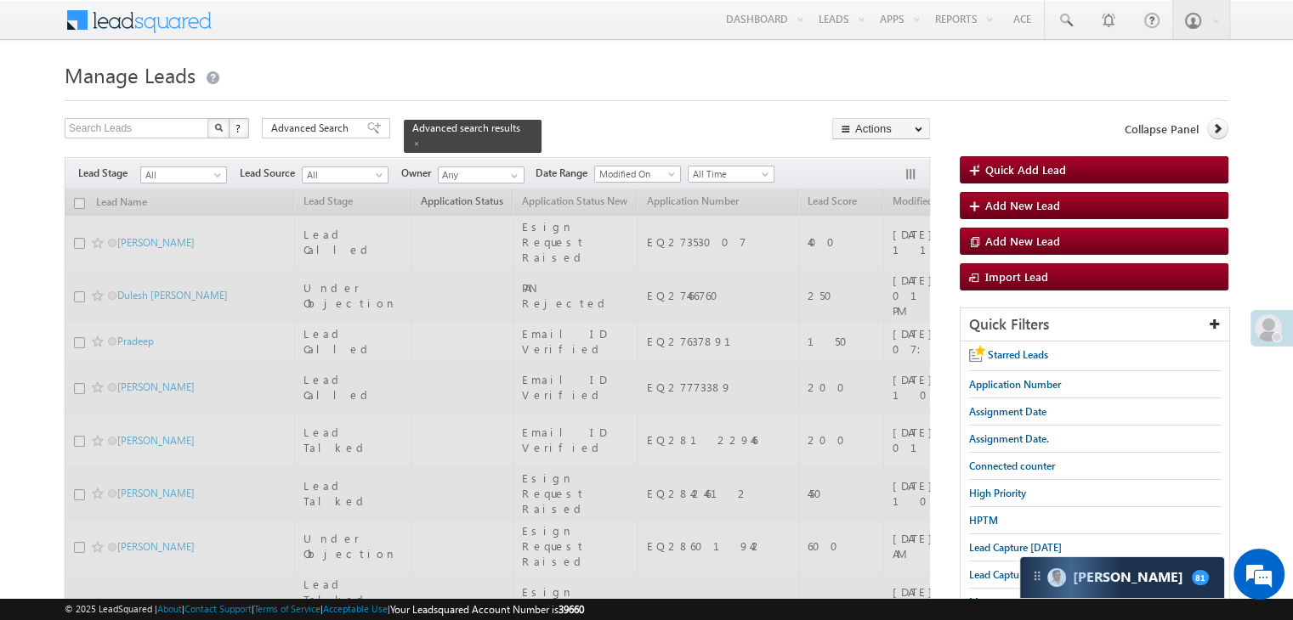
click at [422, 195] on span "Application Status" at bounding box center [462, 201] width 82 height 13
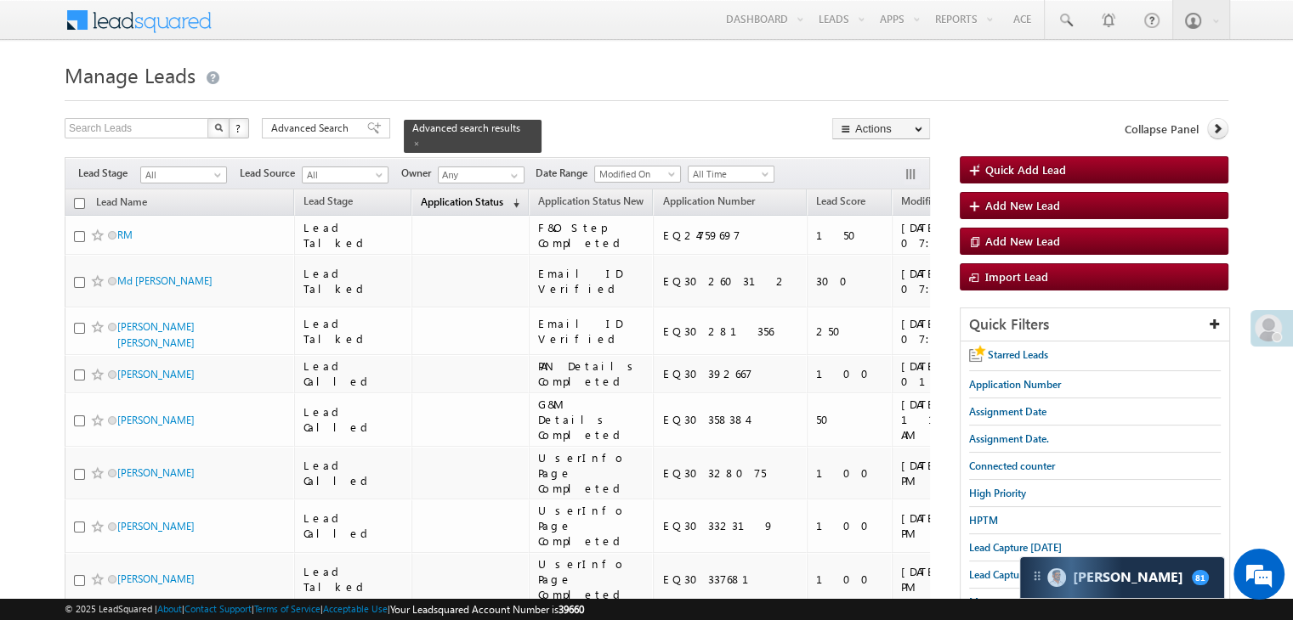
click at [428, 197] on span "Application Status" at bounding box center [462, 201] width 82 height 13
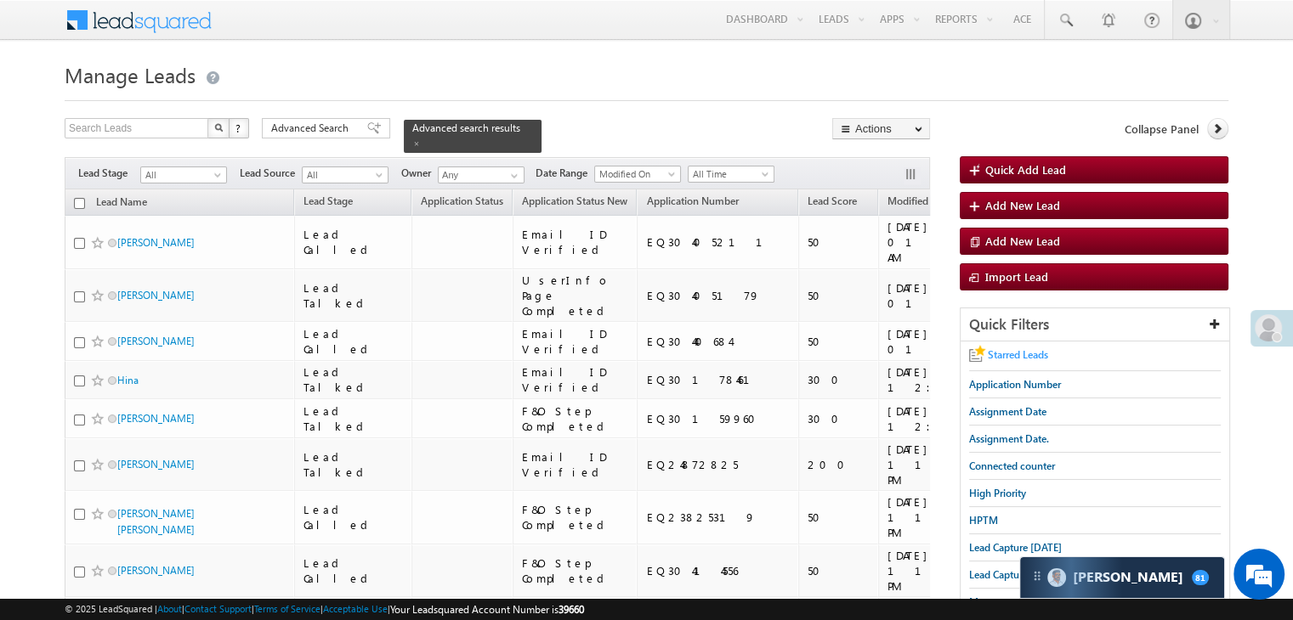
click at [1010, 355] on span "Starred Leads" at bounding box center [1018, 354] width 60 height 13
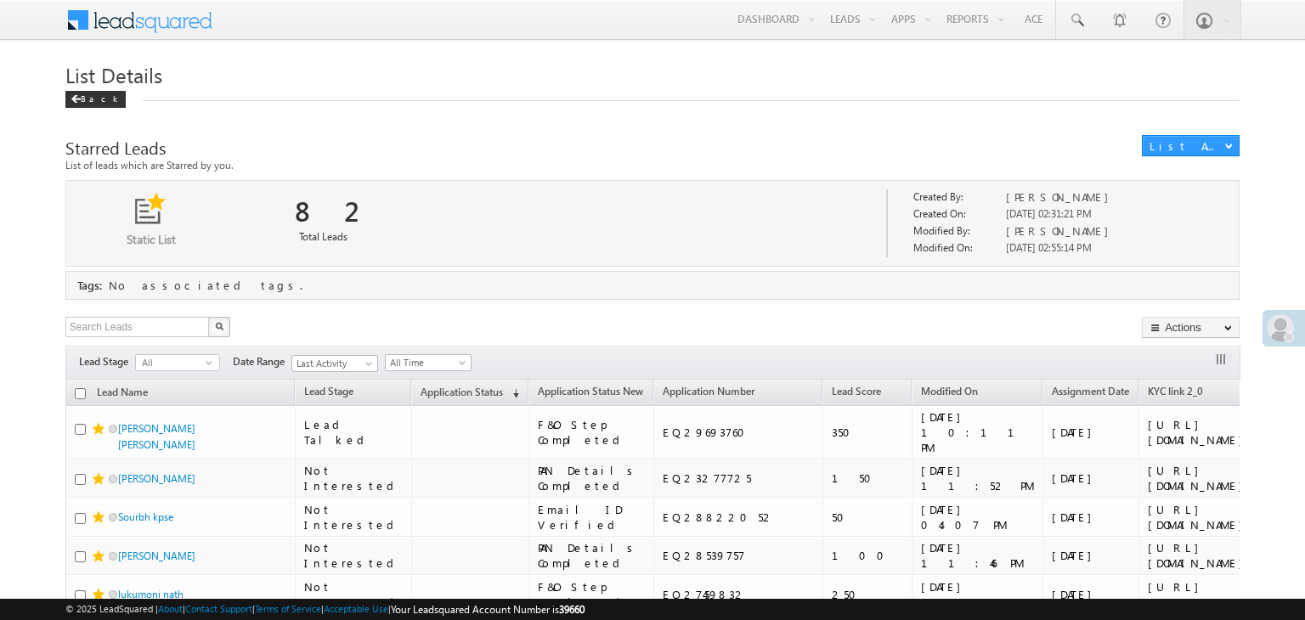
drag, startPoint x: 435, startPoint y: 392, endPoint x: 578, endPoint y: 208, distance: 232.6
click at [435, 392] on span "Application Status" at bounding box center [462, 392] width 82 height 13
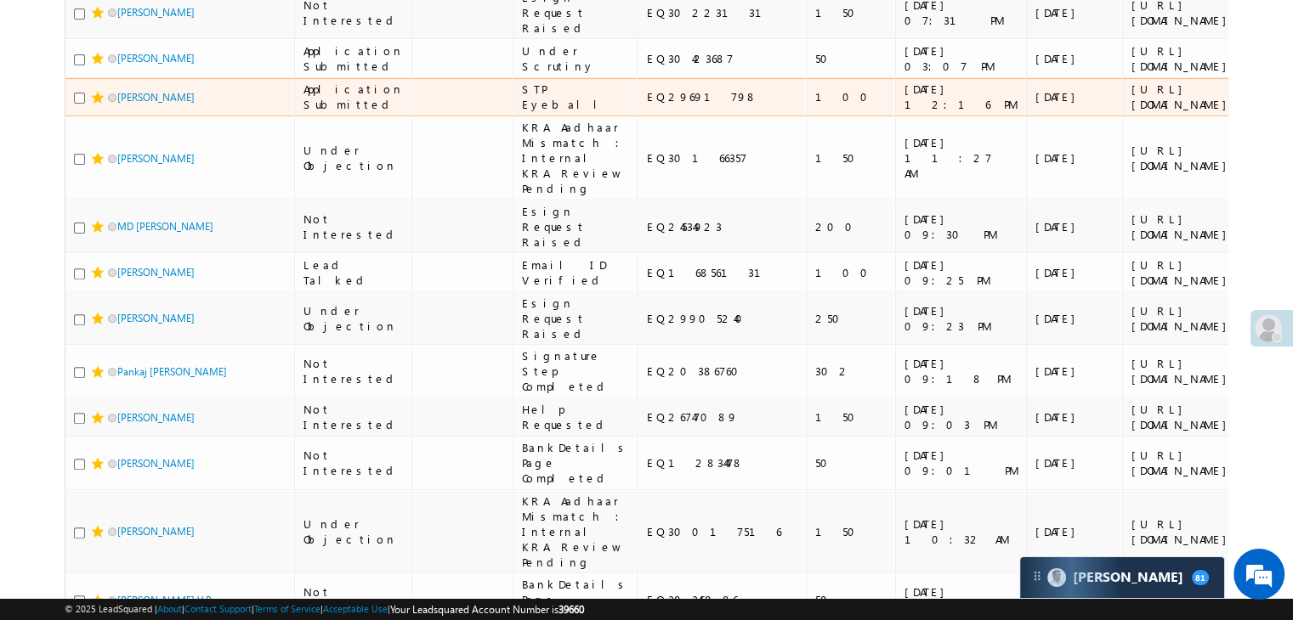
scroll to position [595, 0]
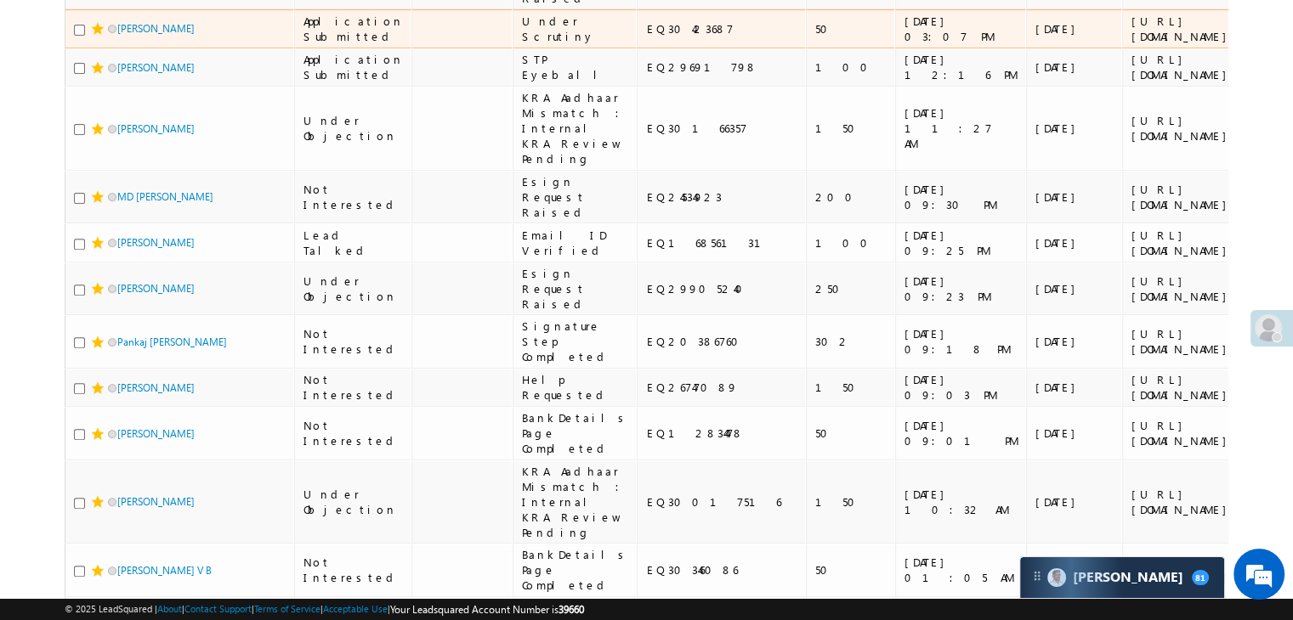
click at [646, 37] on div "EQ30423687" at bounding box center [722, 28] width 152 height 15
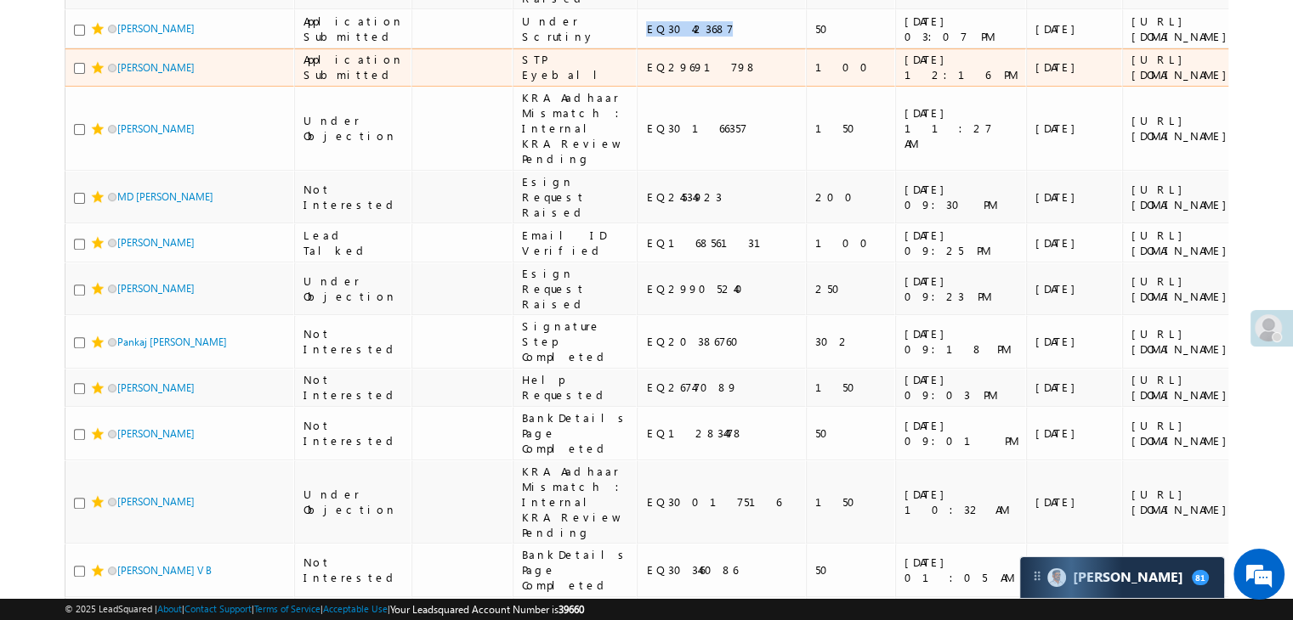
click at [646, 75] on div "EQ29691798" at bounding box center [722, 66] width 152 height 15
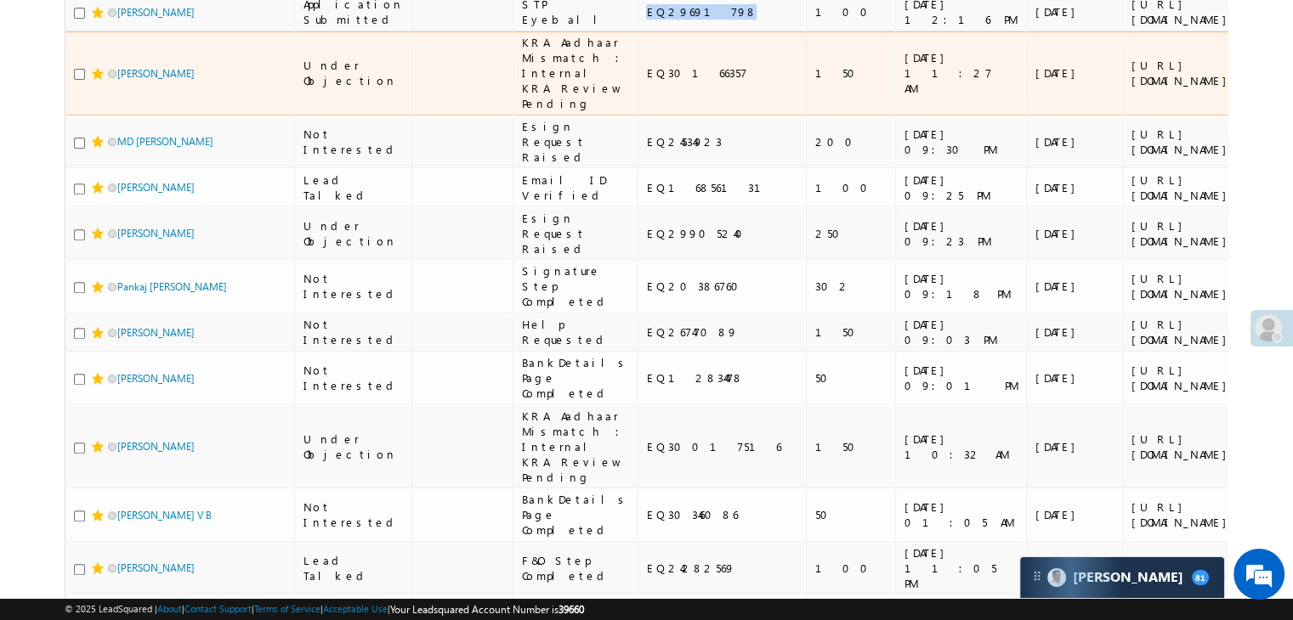
scroll to position [680, 0]
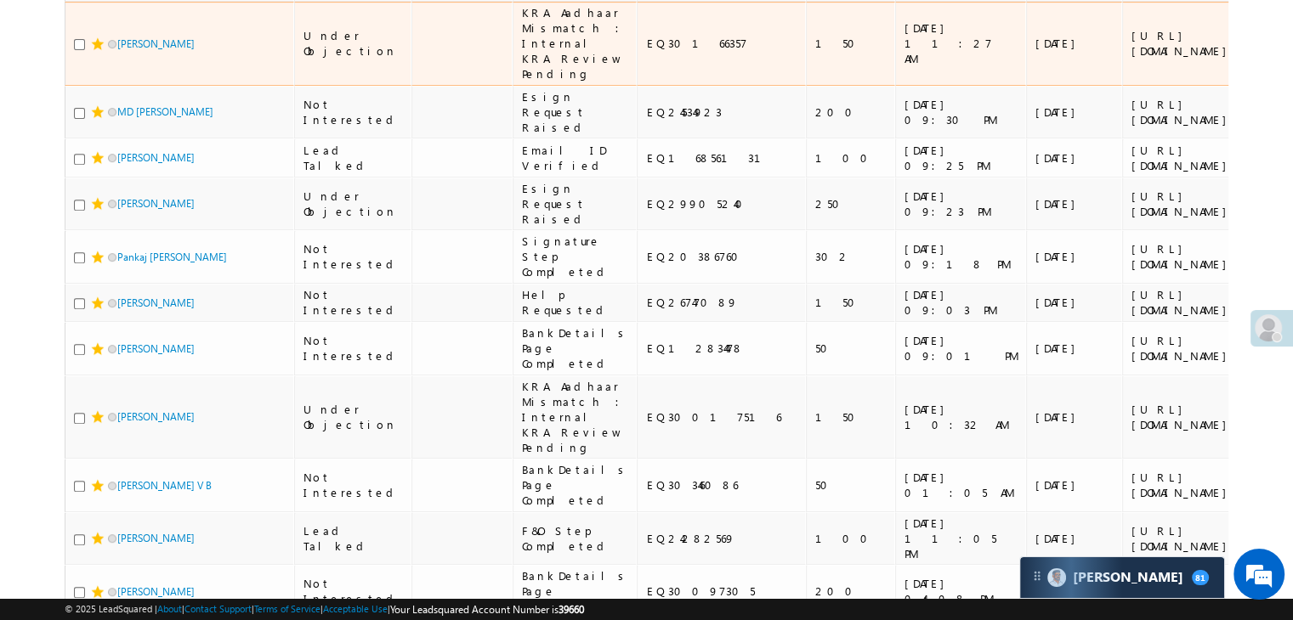
click at [646, 51] on div "EQ30166357" at bounding box center [722, 43] width 152 height 15
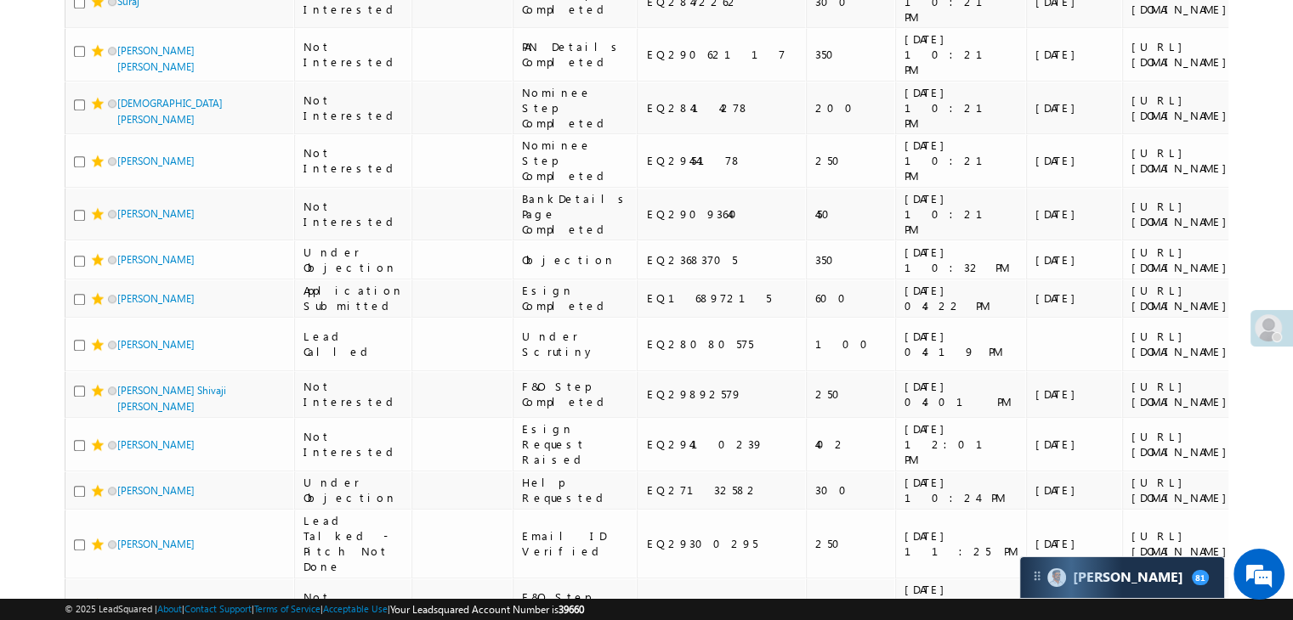
scroll to position [1445, 0]
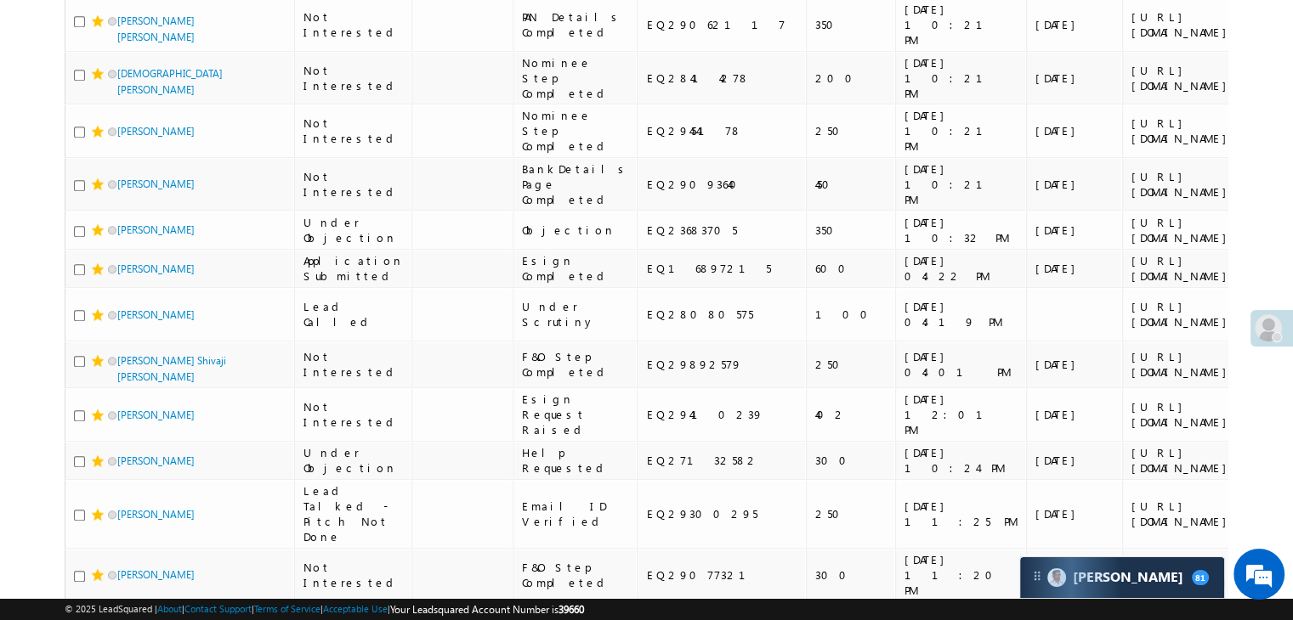
copy div "EQ30017516"
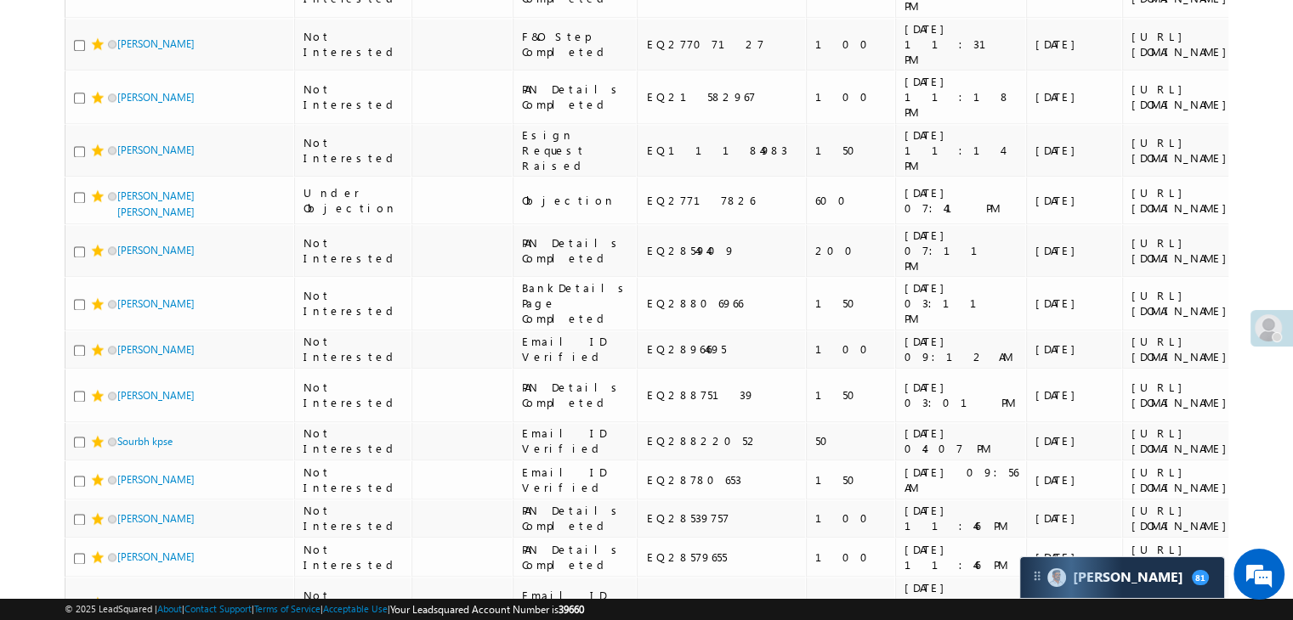
scroll to position [2465, 0]
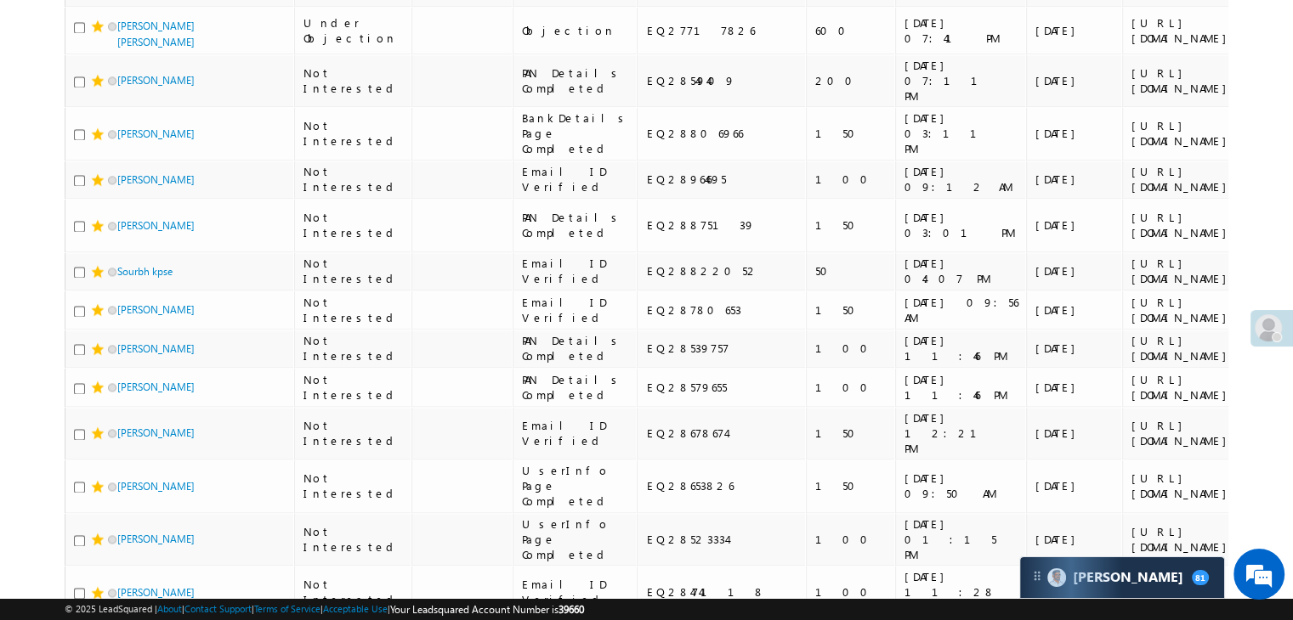
copy div "EQ16897215"
